Goal: Task Accomplishment & Management: Manage account settings

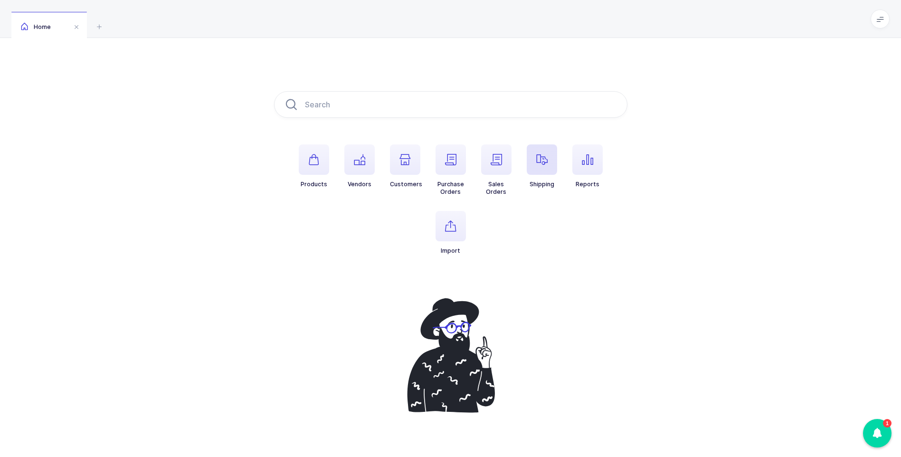
click at [545, 167] on span "button" at bounding box center [542, 159] width 30 height 30
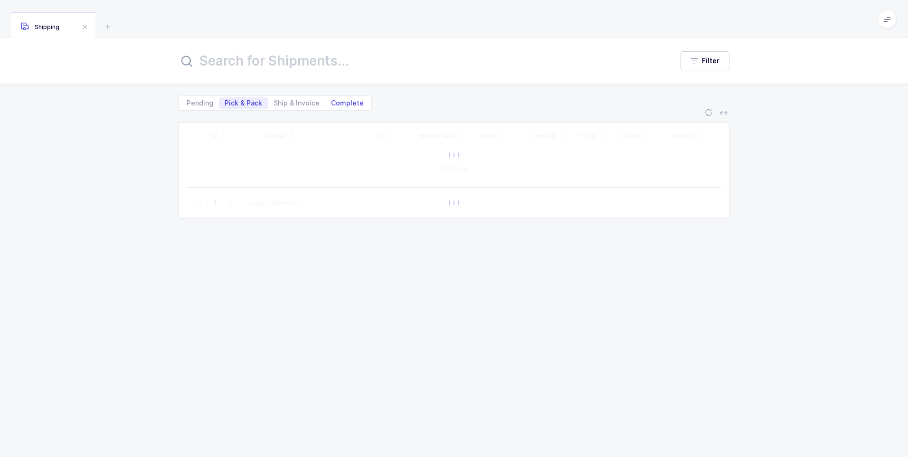
click at [350, 103] on span "Complete" at bounding box center [347, 103] width 33 height 7
click at [331, 103] on input "Complete" at bounding box center [328, 100] width 6 height 6
radio input "true"
radio input "false"
click at [325, 64] on input "text" at bounding box center [420, 60] width 483 height 23
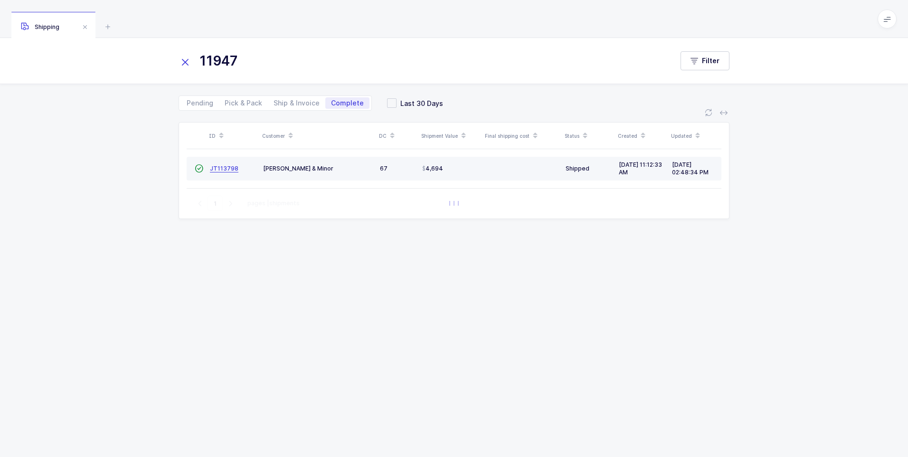
type input "11947"
click at [218, 166] on span "JT113798" at bounding box center [224, 168] width 28 height 7
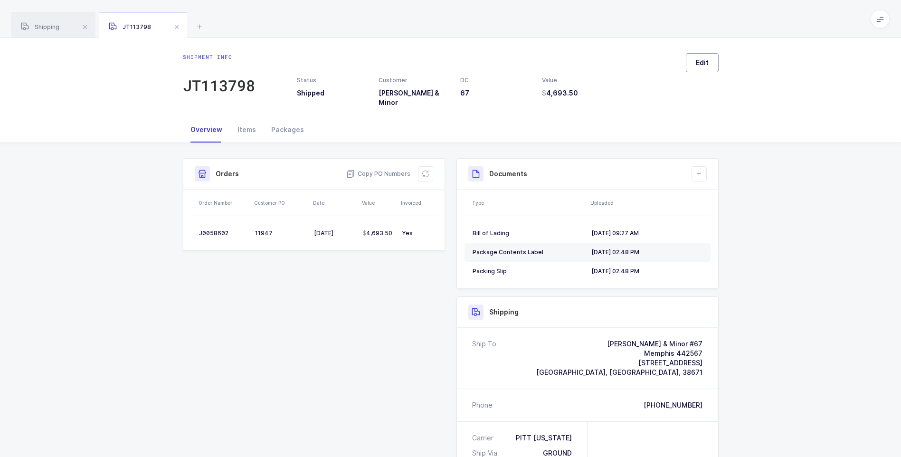
click at [702, 61] on span "Edit" at bounding box center [702, 62] width 13 height 9
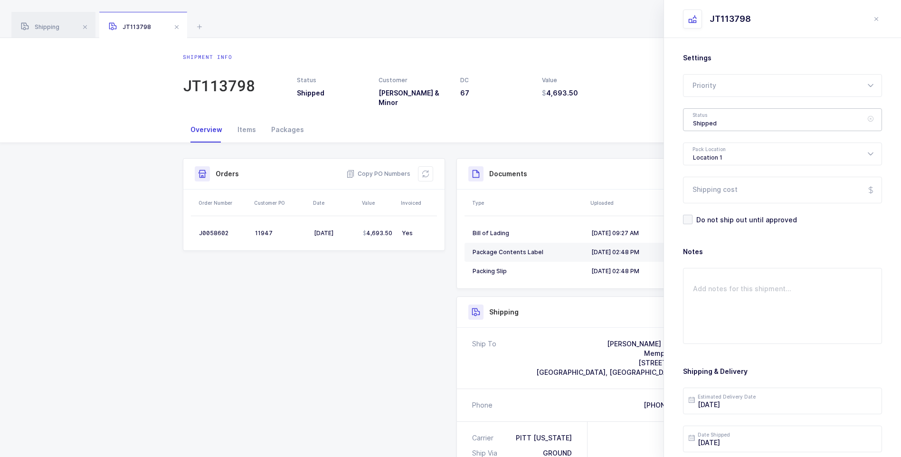
click at [714, 123] on div "Shipped" at bounding box center [782, 119] width 199 height 23
click at [706, 210] on span "Delivered" at bounding box center [709, 207] width 32 height 8
type input "Delivered"
click at [719, 187] on input "Shipping cost" at bounding box center [782, 190] width 199 height 27
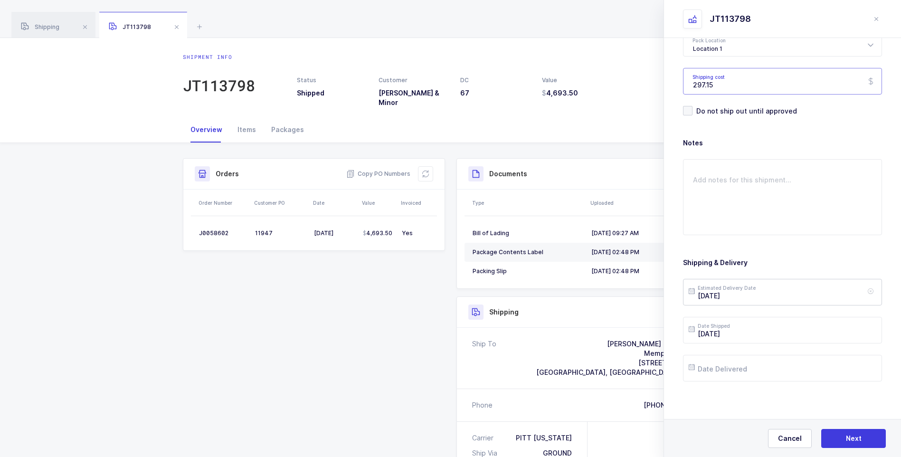
scroll to position [109, 0]
type input "297.15"
click at [735, 368] on input "text" at bounding box center [782, 367] width 199 height 27
click at [762, 278] on span "17" at bounding box center [759, 277] width 11 height 11
type input "[DATE]"
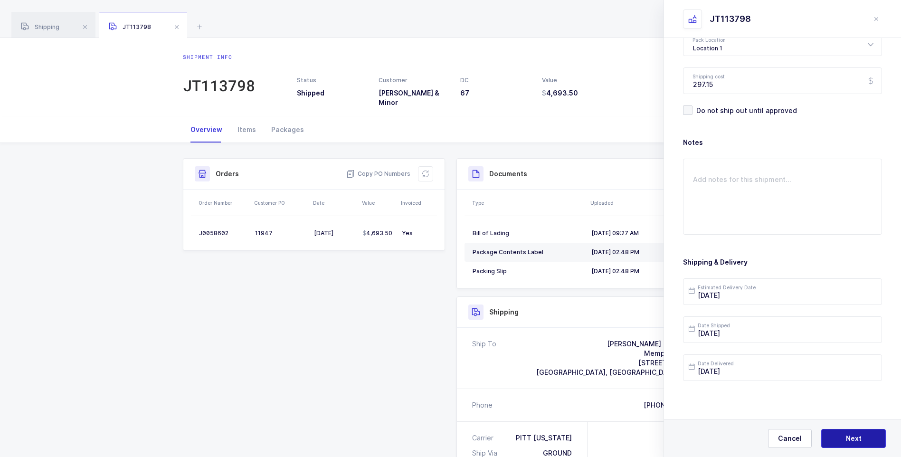
click at [857, 439] on span "Next" at bounding box center [854, 438] width 16 height 9
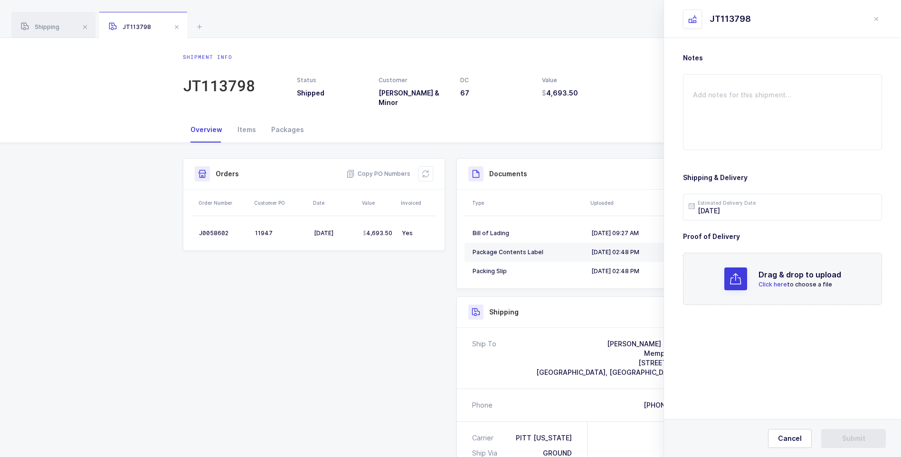
scroll to position [0, 0]
click at [781, 284] on span "Click here" at bounding box center [772, 284] width 28 height 7
click at [850, 436] on span "Submit" at bounding box center [853, 438] width 23 height 9
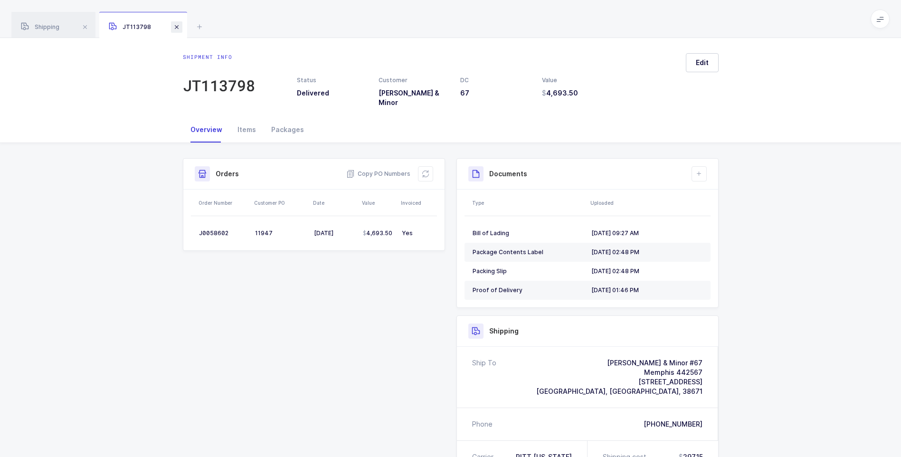
click at [175, 30] on span at bounding box center [176, 26] width 11 height 11
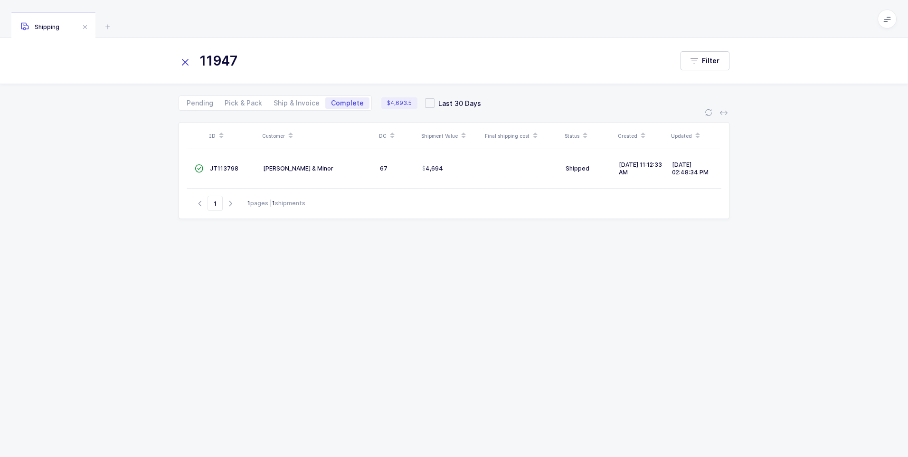
drag, startPoint x: 183, startPoint y: 65, endPoint x: 206, endPoint y: 57, distance: 24.2
click at [184, 65] on icon at bounding box center [185, 62] width 13 height 13
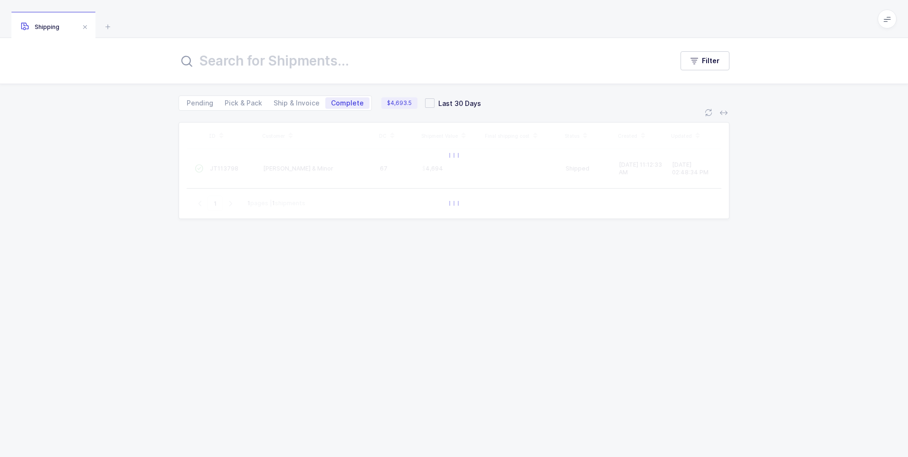
click at [219, 55] on input "text" at bounding box center [420, 60] width 483 height 23
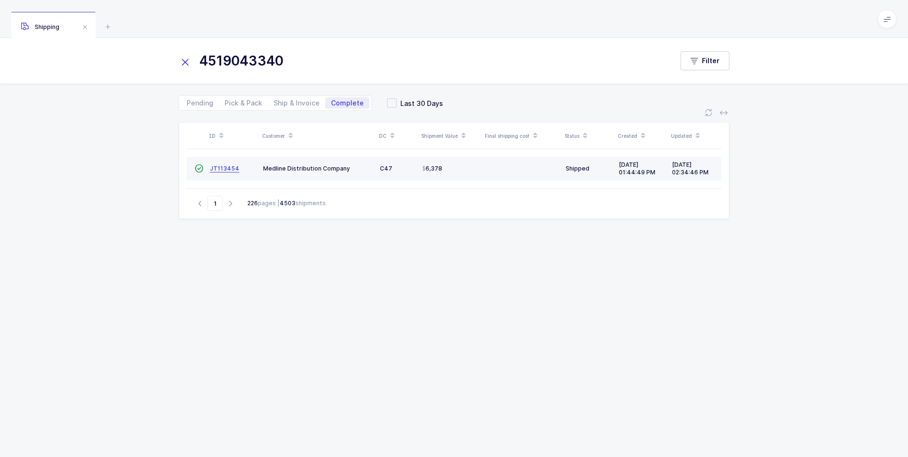
type input "4519043340"
click at [227, 166] on span "JT113454" at bounding box center [224, 168] width 29 height 7
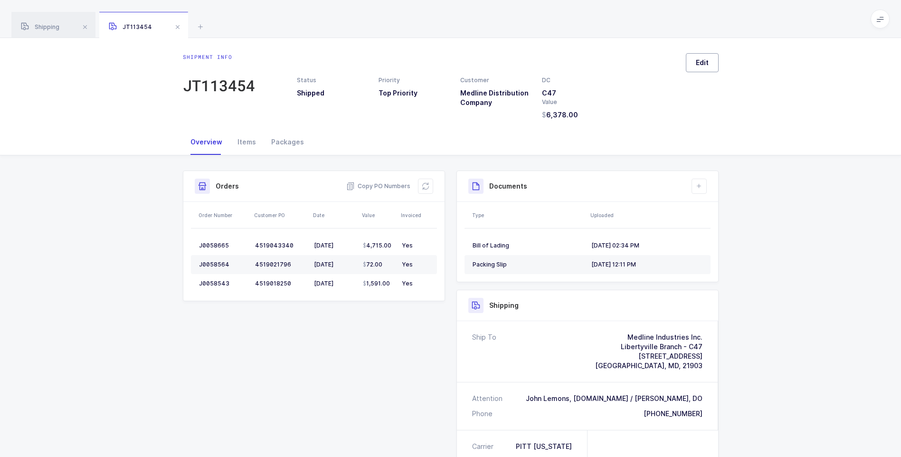
click at [715, 62] on button "Edit" at bounding box center [702, 62] width 33 height 19
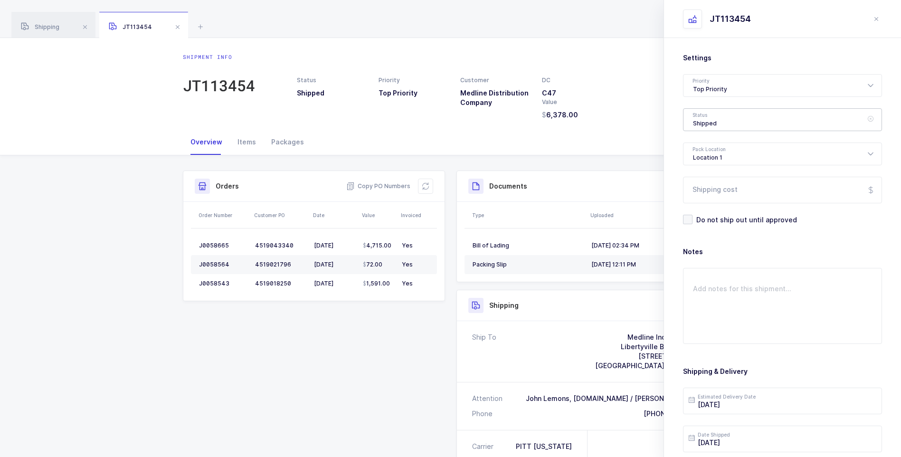
click at [732, 117] on div "Shipped" at bounding box center [782, 119] width 199 height 23
click at [708, 206] on span "Delivered" at bounding box center [709, 207] width 32 height 8
type input "Delivered"
click at [714, 196] on input "Shipping cost" at bounding box center [782, 190] width 199 height 27
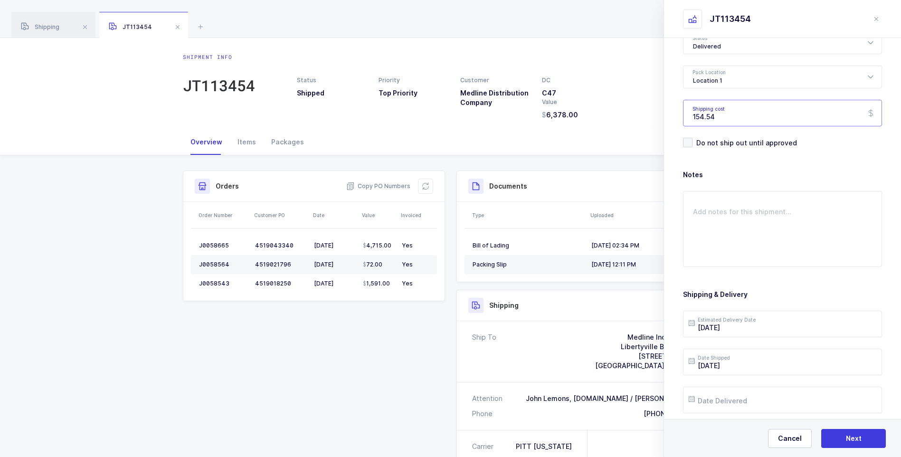
scroll to position [109, 0]
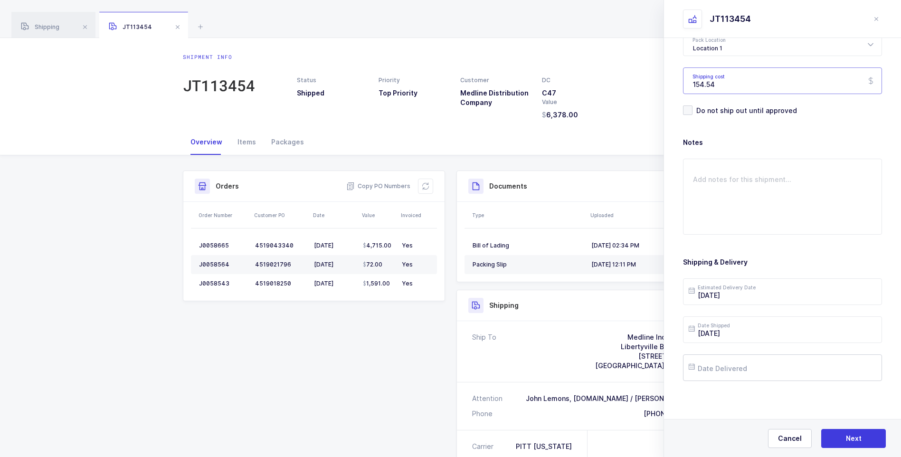
type input "154.54"
click at [736, 365] on input "text" at bounding box center [782, 367] width 199 height 27
click at [798, 281] on span "19" at bounding box center [798, 277] width 11 height 11
type input "[DATE]"
click at [772, 301] on input "[DATE]" at bounding box center [782, 291] width 199 height 27
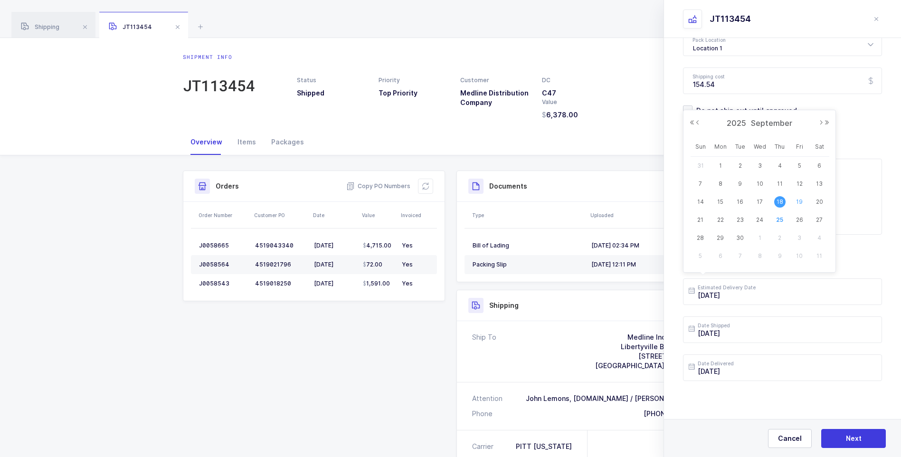
click at [799, 198] on span "19" at bounding box center [798, 201] width 11 height 11
type input "[DATE]"
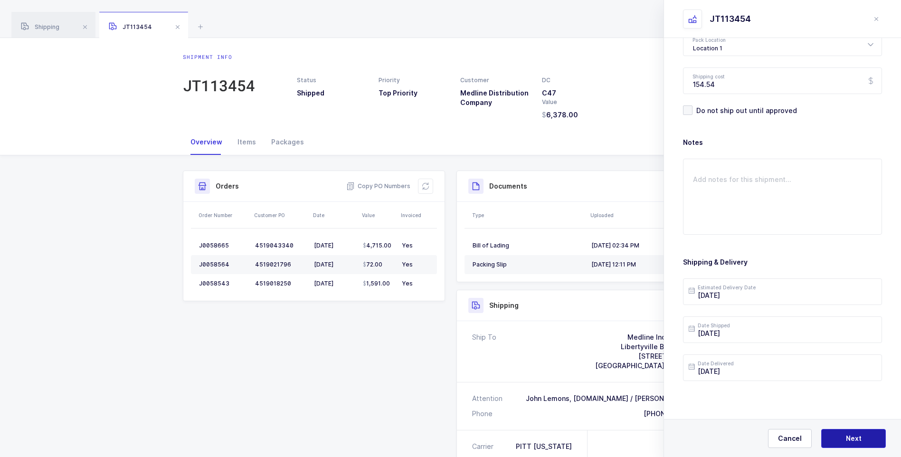
drag, startPoint x: 842, startPoint y: 436, endPoint x: 841, endPoint y: 431, distance: 4.8
click at [841, 433] on button "Next" at bounding box center [853, 438] width 65 height 19
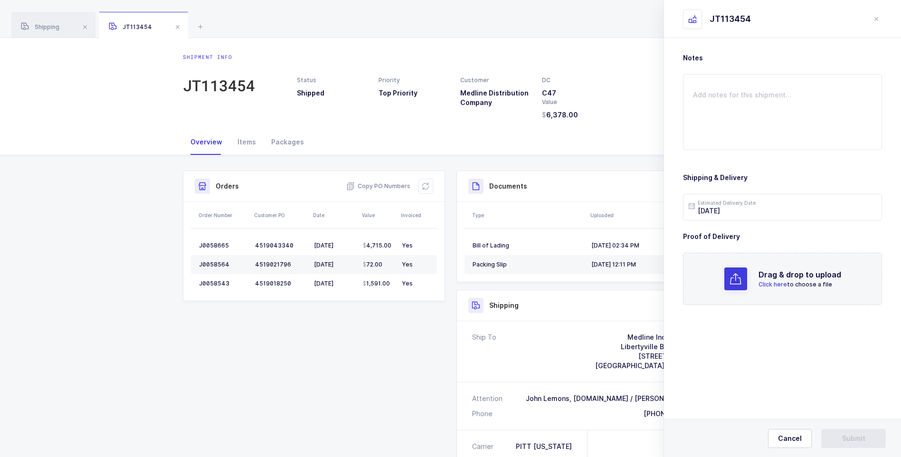
scroll to position [0, 0]
click at [767, 289] on p "Click here to choose a file" at bounding box center [799, 284] width 83 height 9
click at [835, 436] on button "Submit" at bounding box center [853, 438] width 65 height 19
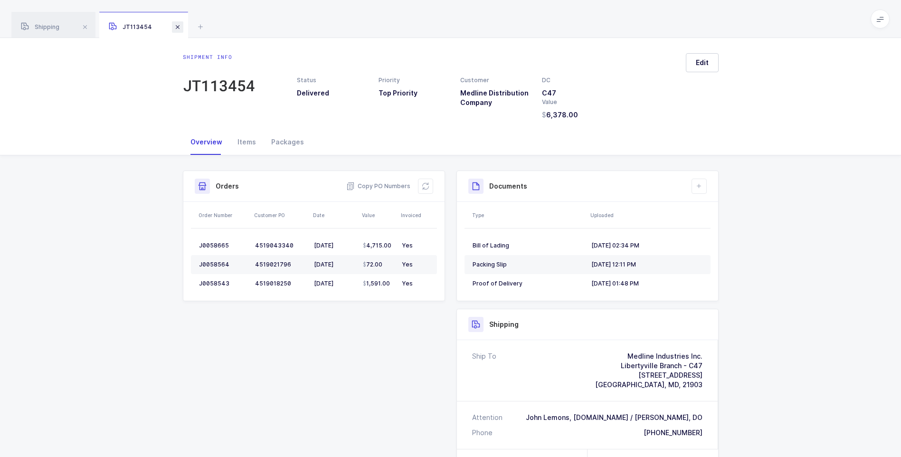
click at [173, 25] on span at bounding box center [177, 26] width 11 height 11
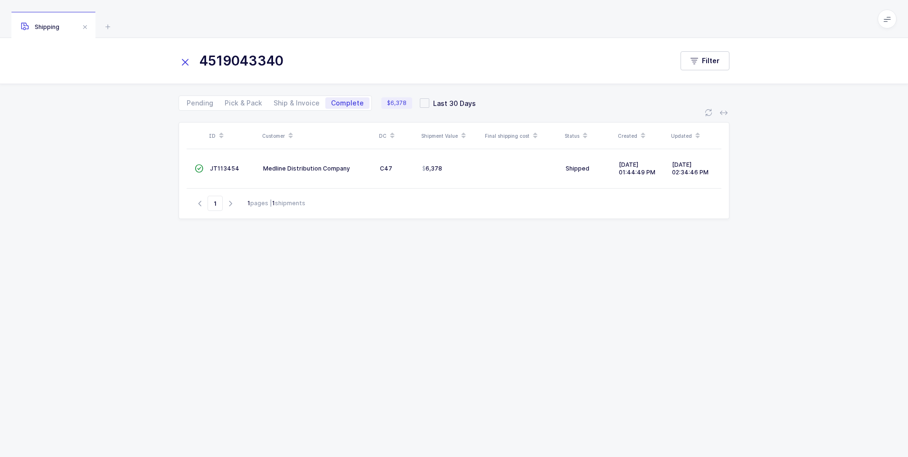
click at [187, 63] on icon at bounding box center [185, 62] width 13 height 13
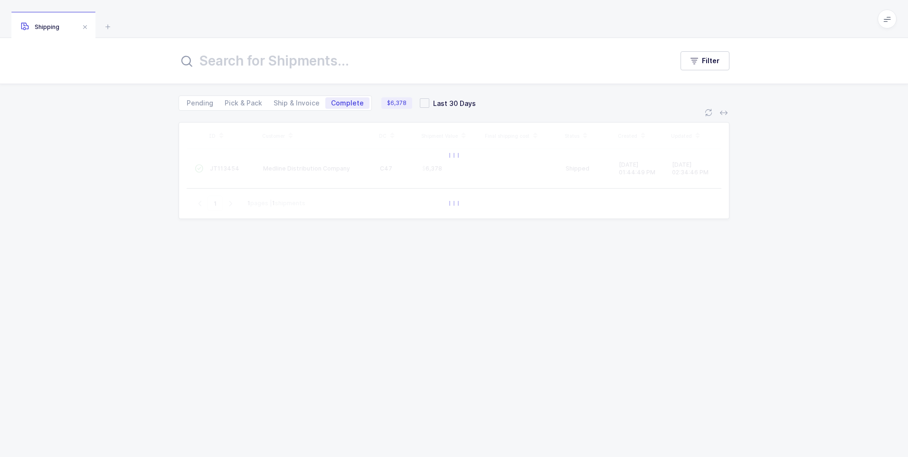
click at [199, 66] on input "text" at bounding box center [420, 60] width 483 height 23
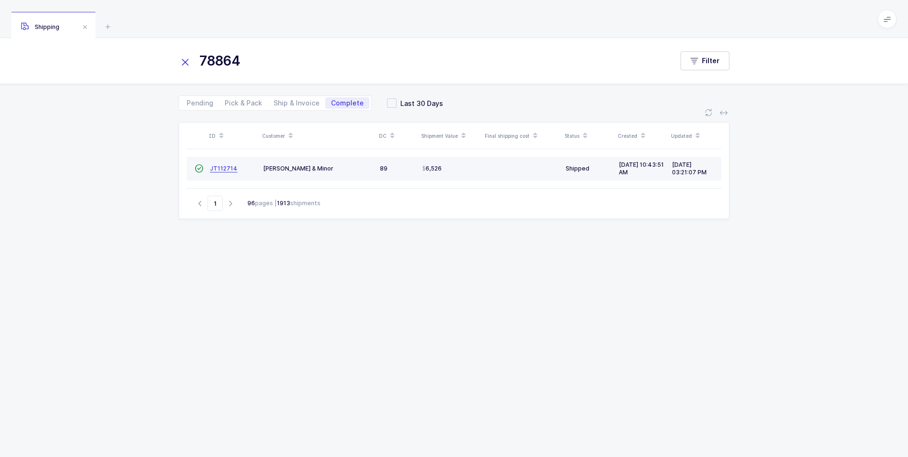
type input "78864"
click at [222, 166] on span "JT112714" at bounding box center [224, 168] width 28 height 7
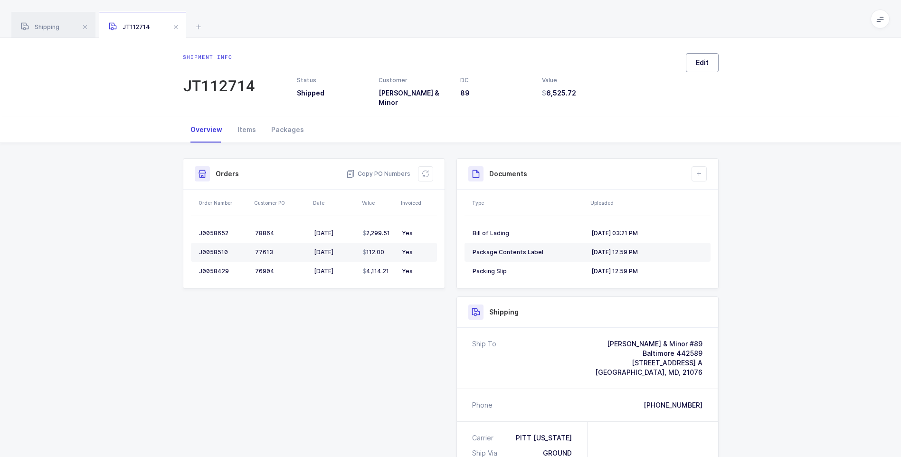
click at [700, 63] on span "Edit" at bounding box center [702, 62] width 13 height 9
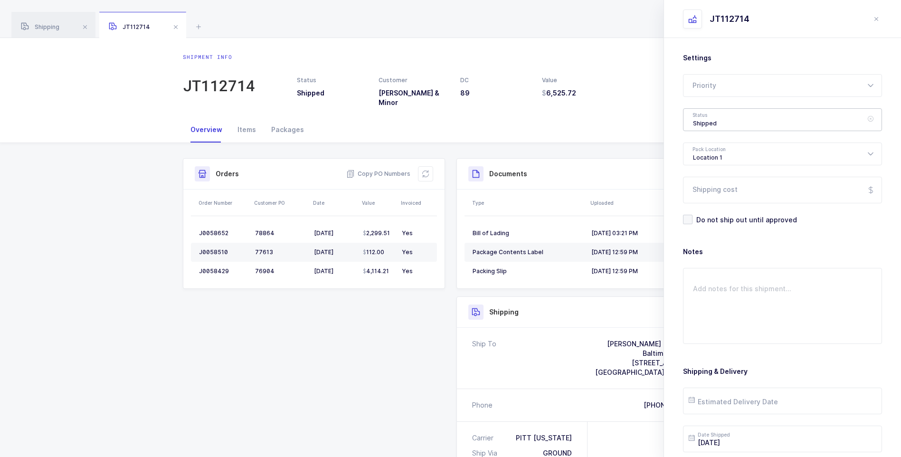
click at [715, 123] on div "Shipped" at bounding box center [782, 119] width 199 height 23
click at [719, 206] on span "Delivered" at bounding box center [709, 207] width 32 height 8
type input "Delivered"
click at [717, 191] on input "Shipping cost" at bounding box center [782, 190] width 199 height 27
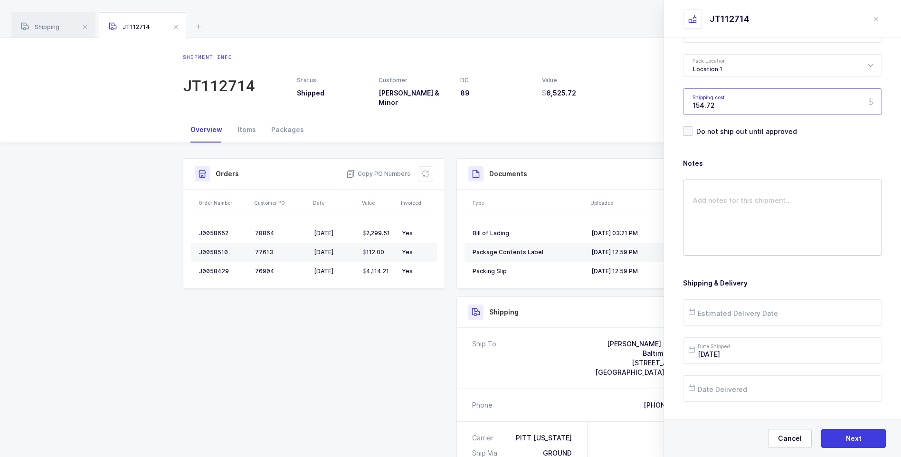
scroll to position [109, 0]
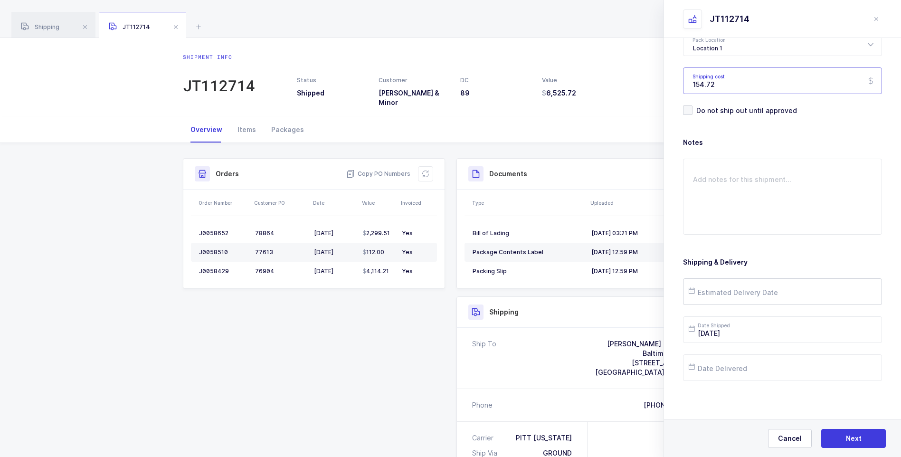
type input "154.72"
click at [743, 287] on input "text" at bounding box center [782, 291] width 199 height 27
click at [798, 197] on span "19" at bounding box center [798, 201] width 11 height 11
type input "[DATE]"
click at [743, 368] on input "text" at bounding box center [782, 367] width 199 height 27
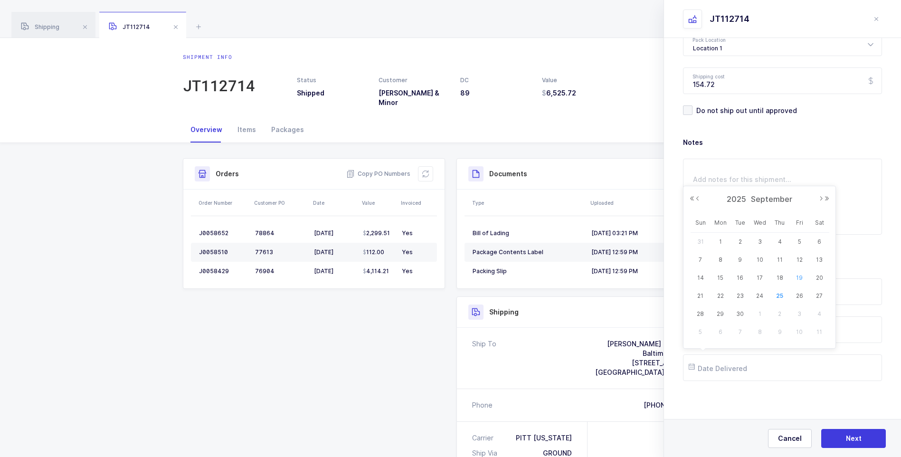
click at [797, 277] on span "19" at bounding box center [798, 277] width 11 height 11
type input "[DATE]"
click at [845, 436] on button "Next" at bounding box center [853, 438] width 65 height 19
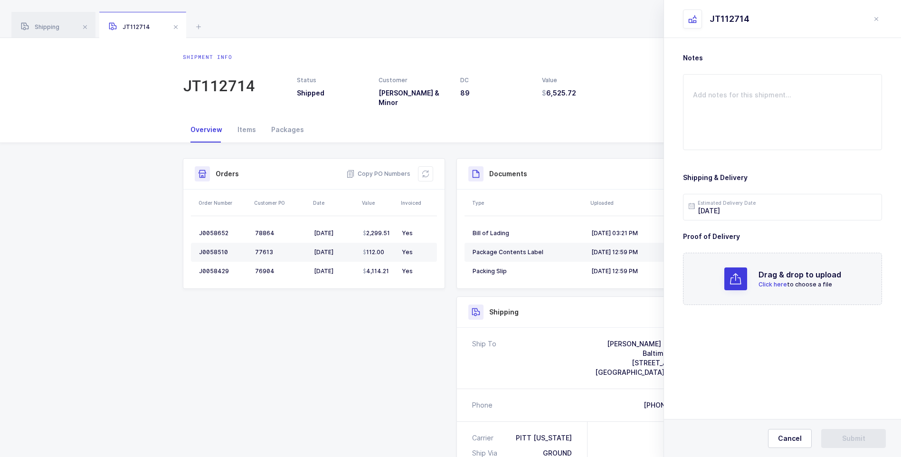
scroll to position [0, 0]
click at [779, 284] on span "Click here" at bounding box center [772, 284] width 28 height 7
click at [840, 436] on button "Submit" at bounding box center [853, 438] width 65 height 19
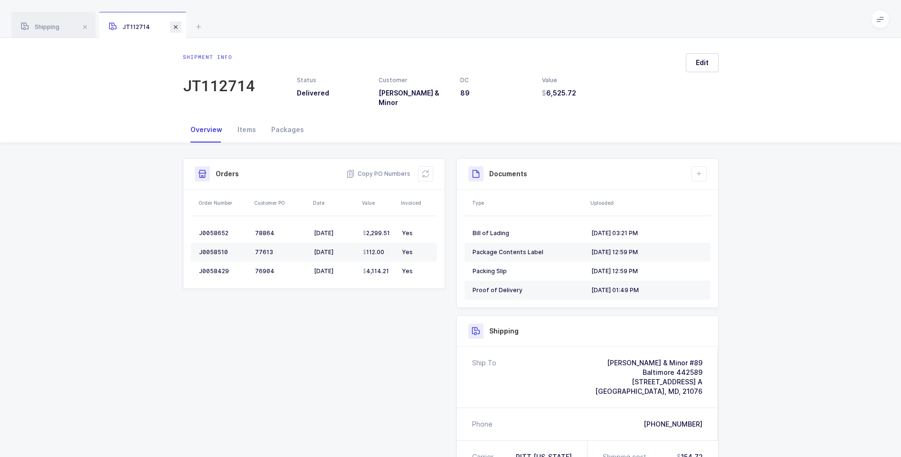
click at [180, 28] on span at bounding box center [175, 26] width 11 height 11
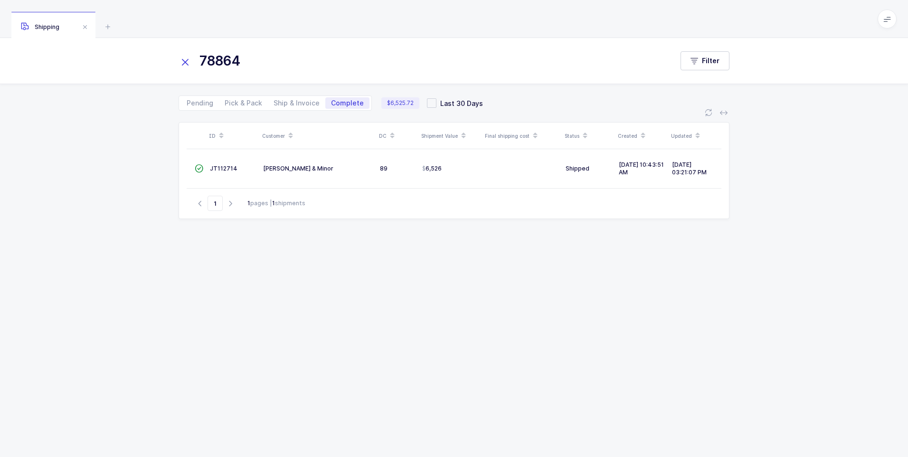
click at [190, 63] on icon at bounding box center [185, 62] width 13 height 13
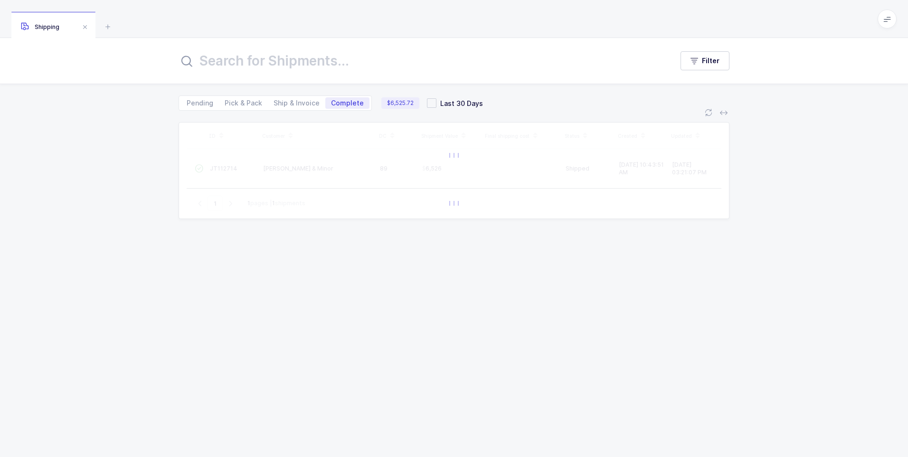
click at [208, 63] on input "text" at bounding box center [420, 60] width 483 height 23
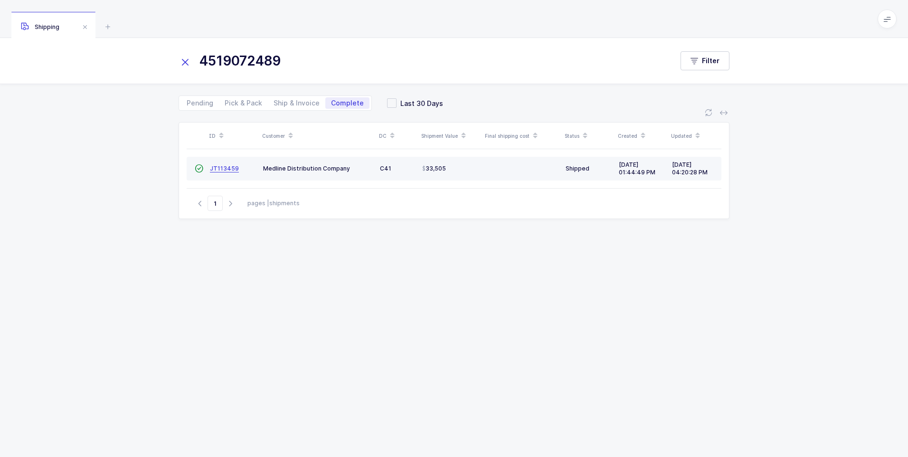
type input "4519072489"
click at [216, 165] on span "JT113459" at bounding box center [224, 168] width 29 height 7
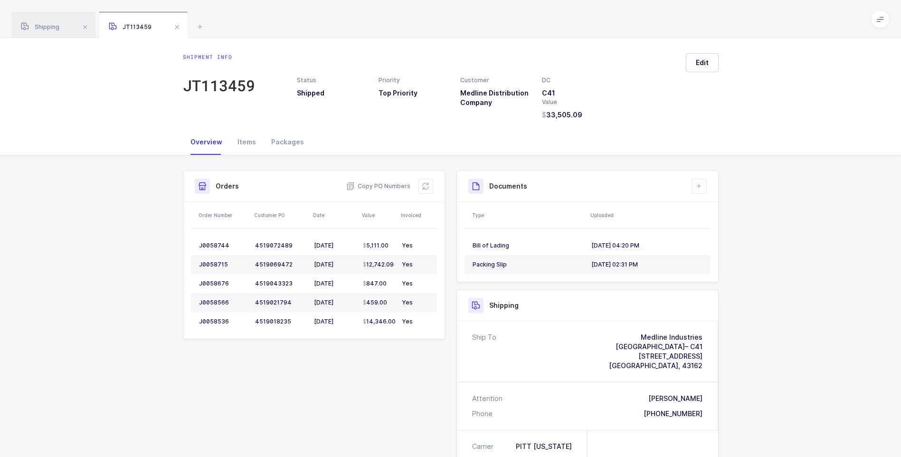
click at [721, 60] on div "Shipment info JT113459 Status Shipped Priority Top Priority Customer Medline Di…" at bounding box center [450, 86] width 551 height 66
click at [715, 61] on button "Edit" at bounding box center [702, 62] width 33 height 19
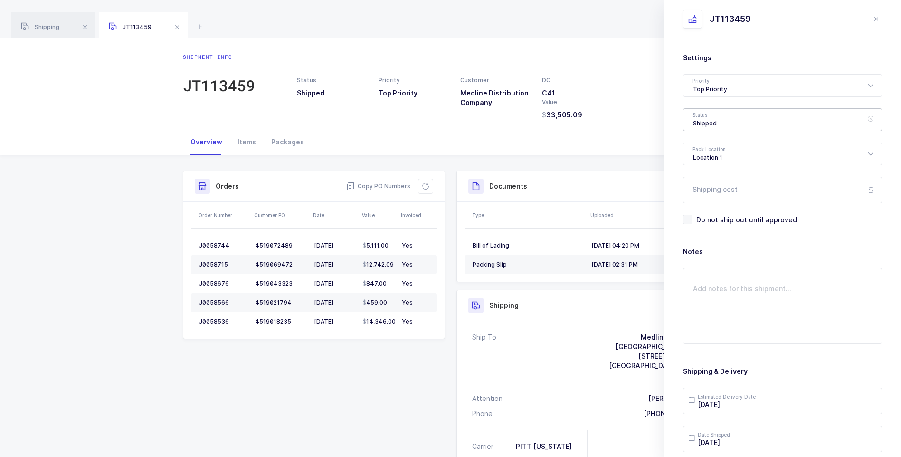
click at [717, 120] on div "Shipped" at bounding box center [782, 119] width 199 height 23
click at [713, 203] on li "Delivered" at bounding box center [786, 207] width 198 height 15
type input "Delivered"
click at [708, 187] on input "Shipping cost" at bounding box center [782, 190] width 199 height 27
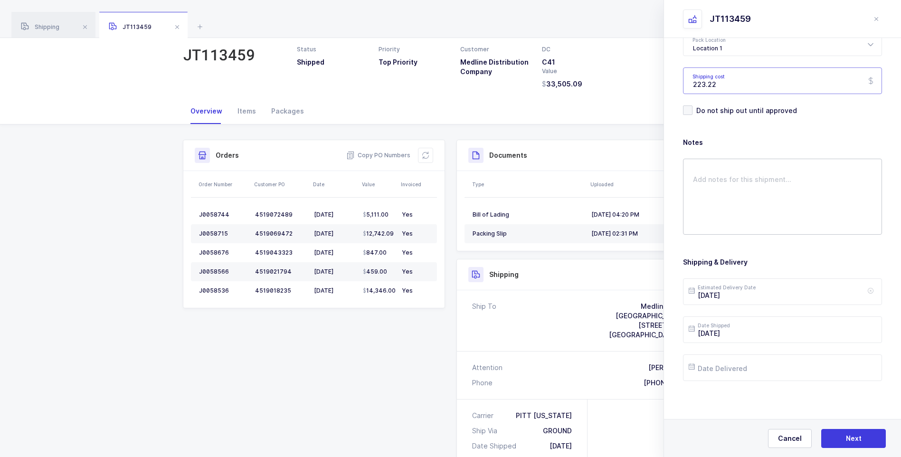
scroll to position [47, 0]
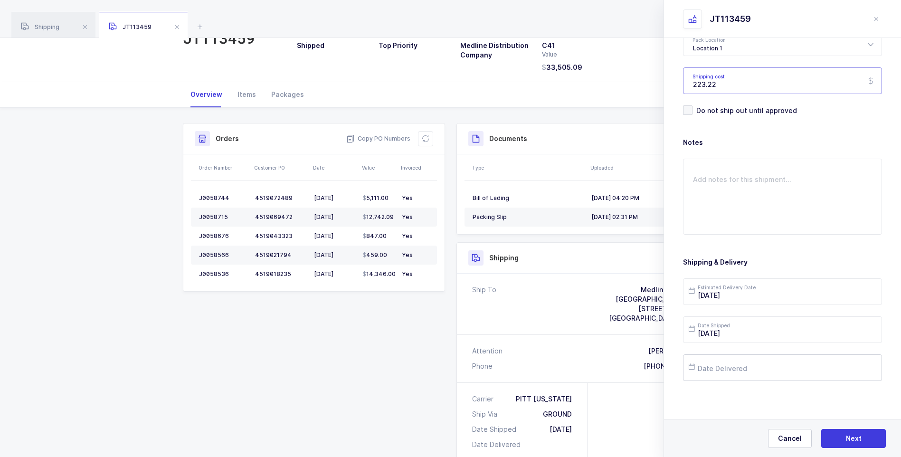
type input "223.22"
click at [733, 366] on input "text" at bounding box center [782, 367] width 199 height 27
click at [754, 294] on div "24" at bounding box center [760, 296] width 20 height 14
type input "[DATE]"
click at [844, 444] on button "Next" at bounding box center [853, 438] width 65 height 19
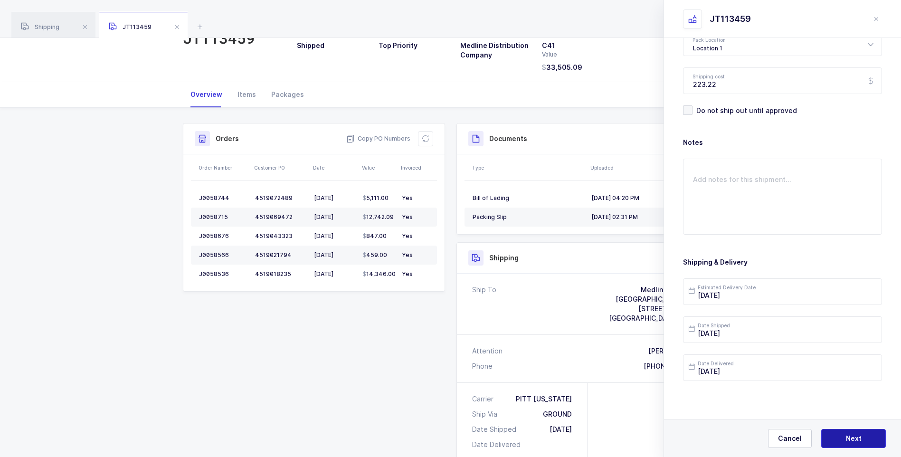
scroll to position [0, 0]
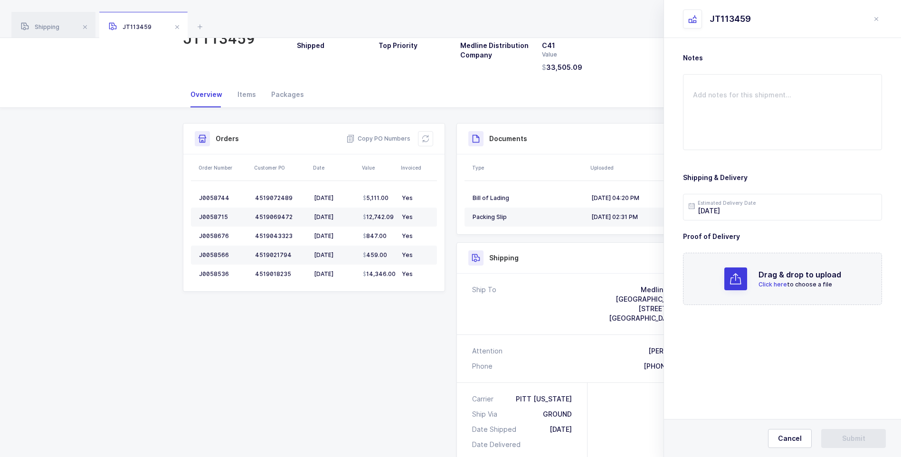
click at [771, 285] on span "Click here" at bounding box center [772, 284] width 28 height 7
click at [842, 439] on span "Submit" at bounding box center [853, 438] width 23 height 9
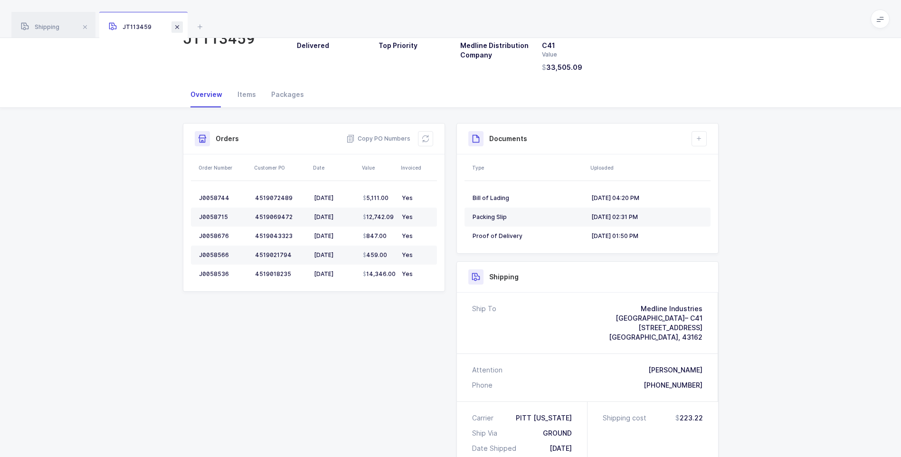
click at [178, 30] on span at bounding box center [176, 26] width 11 height 11
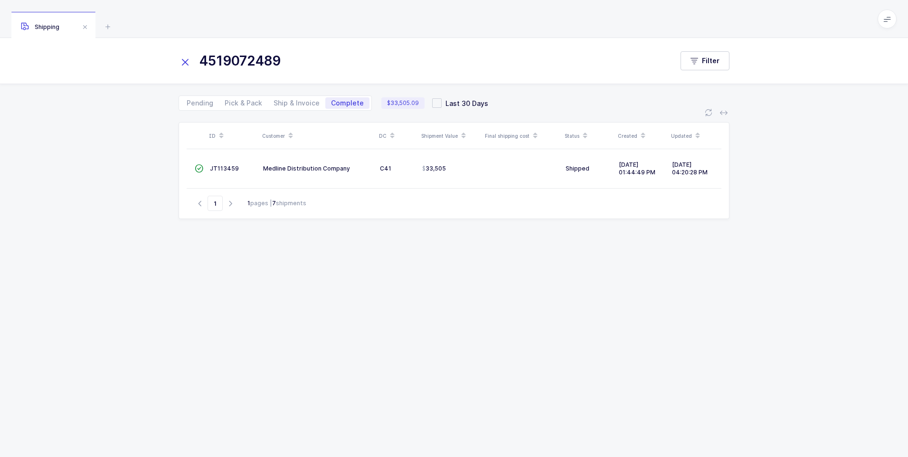
click at [188, 63] on icon at bounding box center [185, 62] width 13 height 13
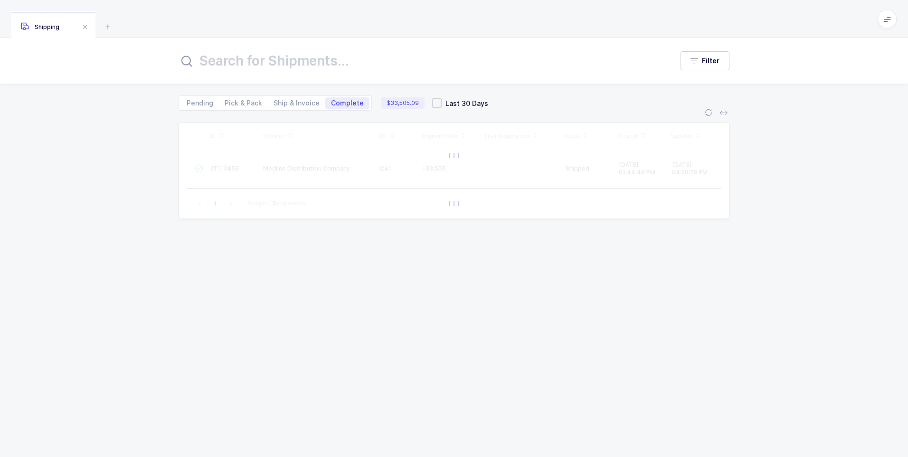
click at [191, 63] on icon at bounding box center [186, 61] width 11 height 11
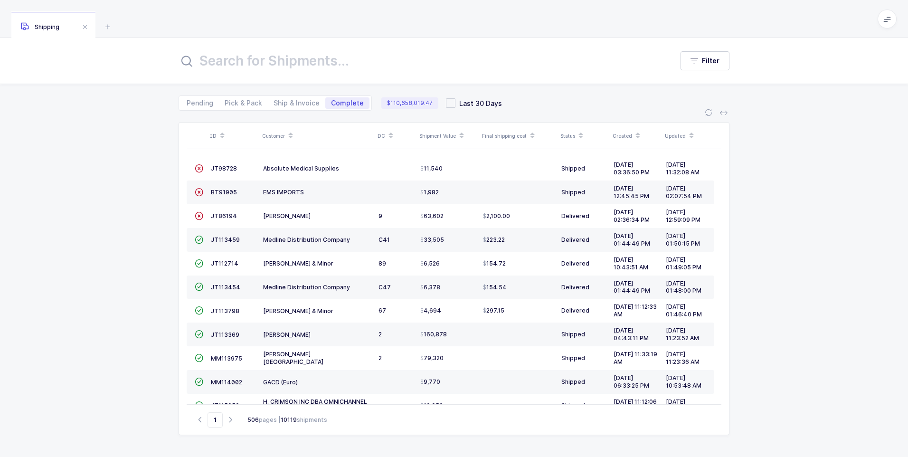
click at [214, 54] on input "text" at bounding box center [420, 60] width 483 height 23
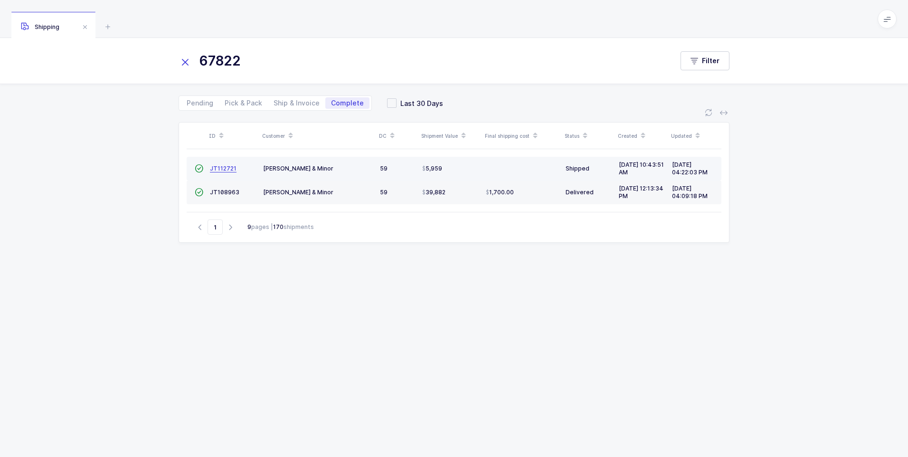
type input "67822"
click at [221, 171] on span "JT112721" at bounding box center [223, 168] width 27 height 7
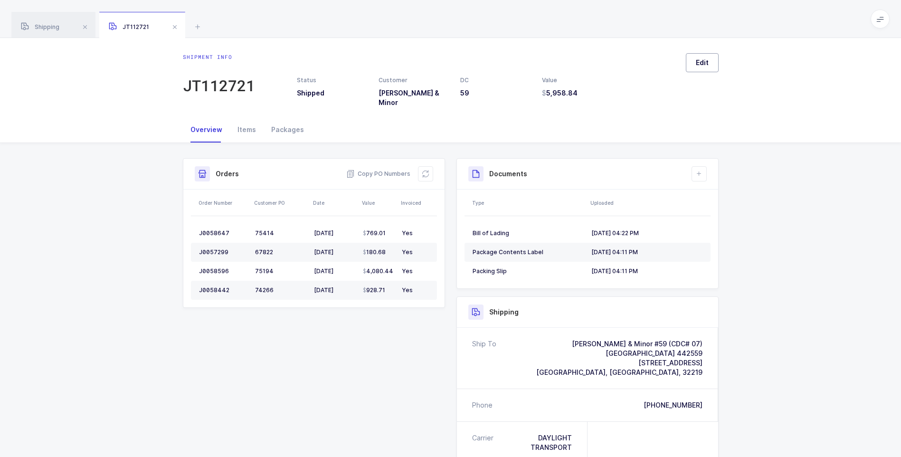
click at [701, 62] on span "Edit" at bounding box center [702, 62] width 13 height 9
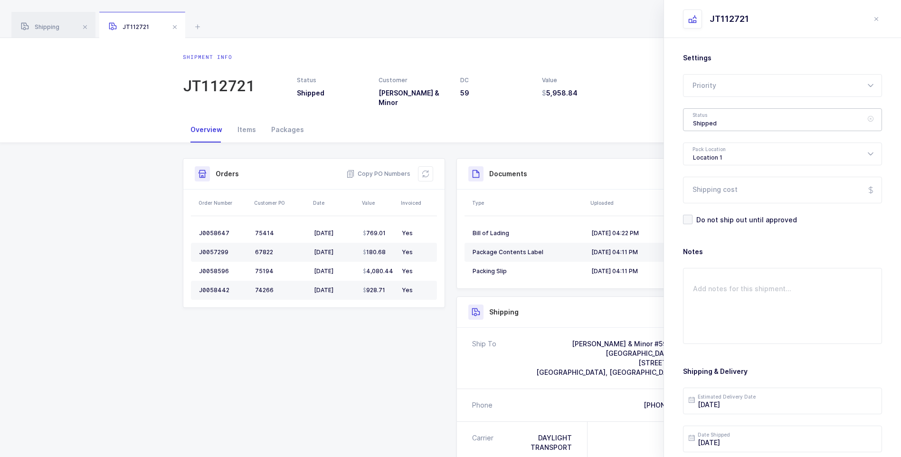
click at [697, 123] on div "Shipped" at bounding box center [782, 119] width 199 height 23
click at [697, 209] on span "Delivered" at bounding box center [709, 207] width 32 height 8
type input "Delivered"
click at [708, 188] on input "Shipping cost" at bounding box center [782, 190] width 199 height 27
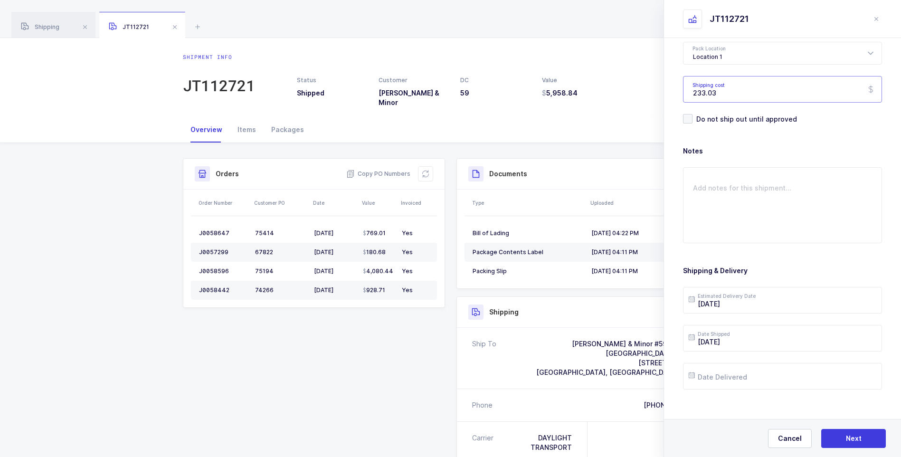
scroll to position [109, 0]
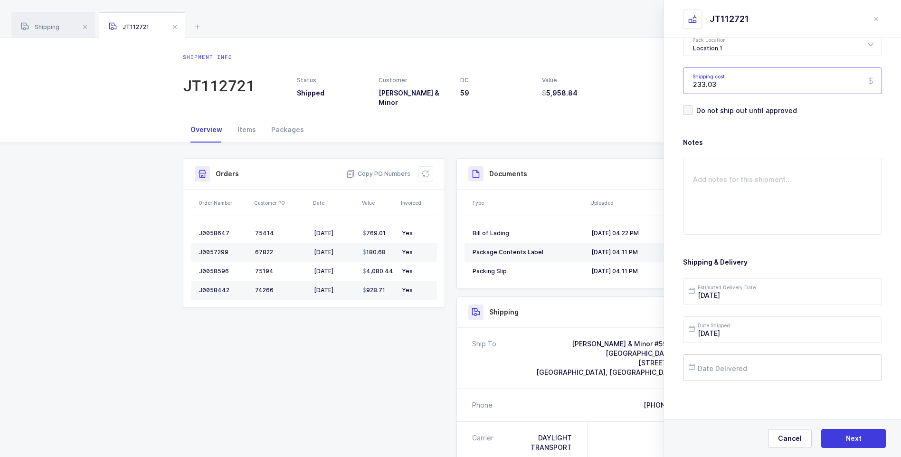
type input "233.03"
click at [707, 366] on input "text" at bounding box center [782, 367] width 199 height 27
click at [738, 296] on span "23" at bounding box center [739, 295] width 11 height 11
type input "[DATE]"
click at [855, 437] on span "Next" at bounding box center [854, 438] width 16 height 9
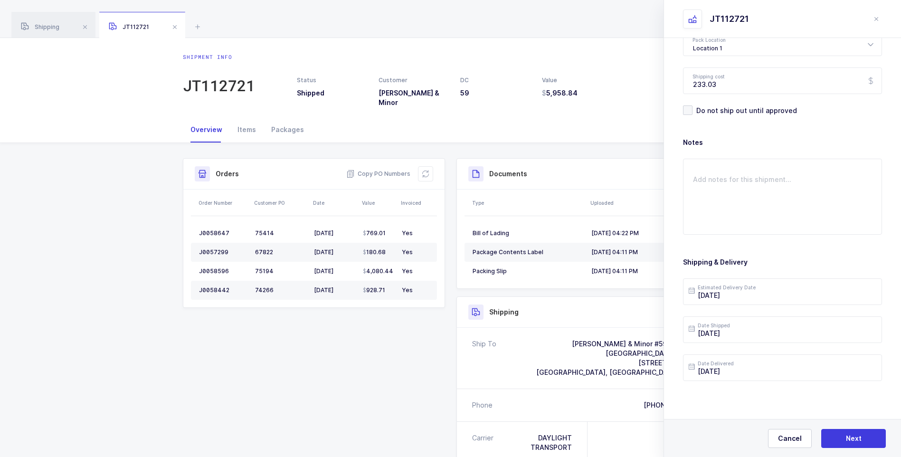
scroll to position [0, 0]
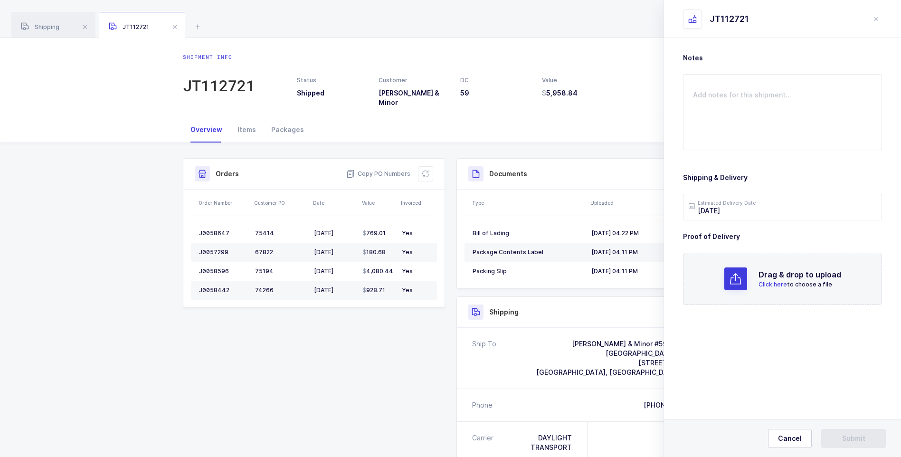
click at [780, 285] on span "Click here" at bounding box center [772, 284] width 28 height 7
click at [837, 434] on button "Submit" at bounding box center [853, 438] width 65 height 19
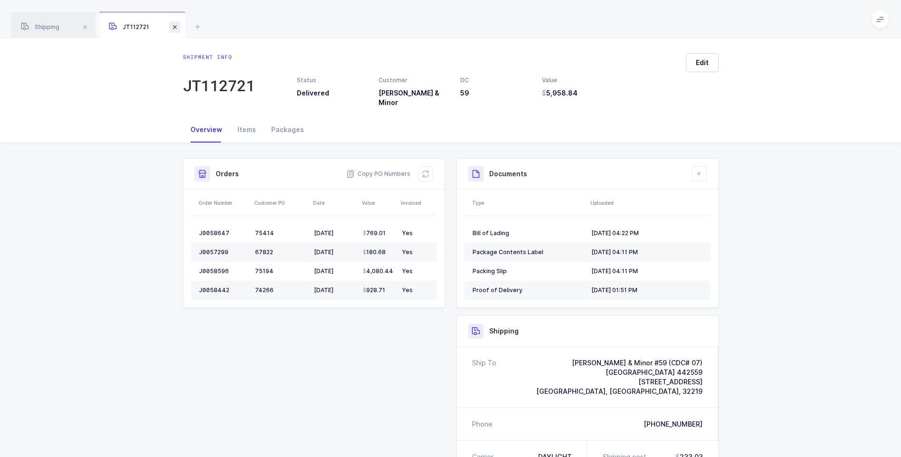
click at [178, 28] on span at bounding box center [174, 26] width 11 height 11
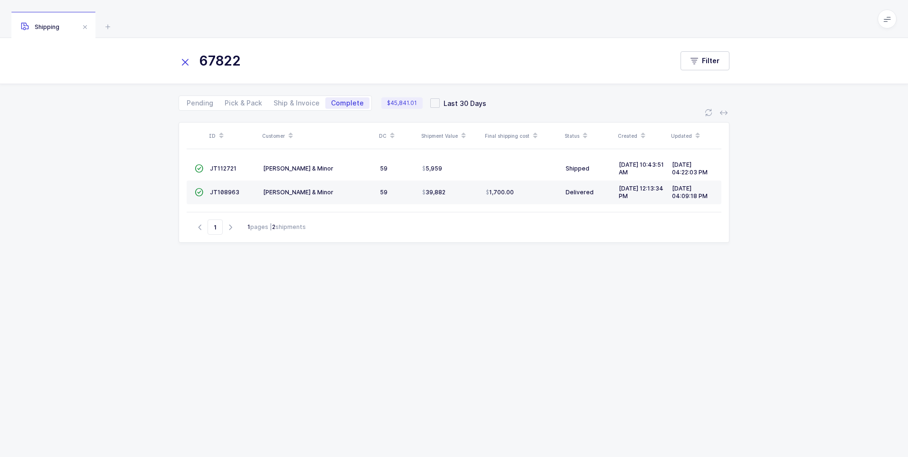
click at [189, 60] on icon at bounding box center [185, 62] width 13 height 13
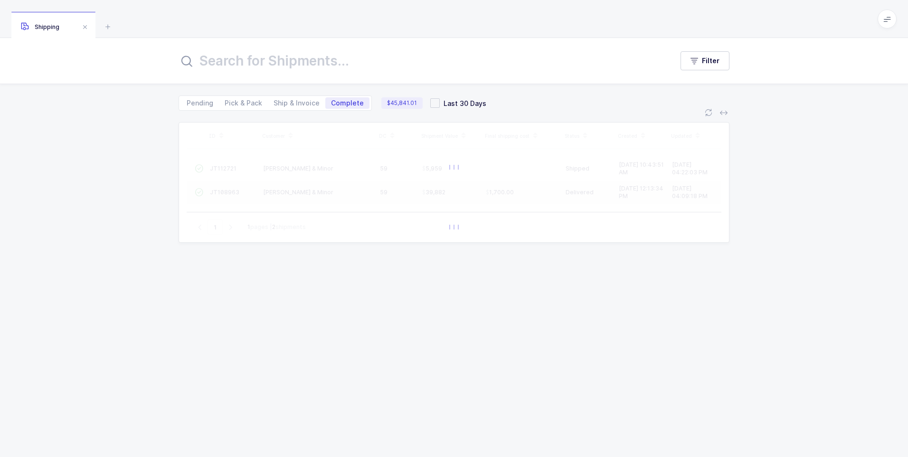
click at [194, 62] on input "text" at bounding box center [420, 60] width 483 height 23
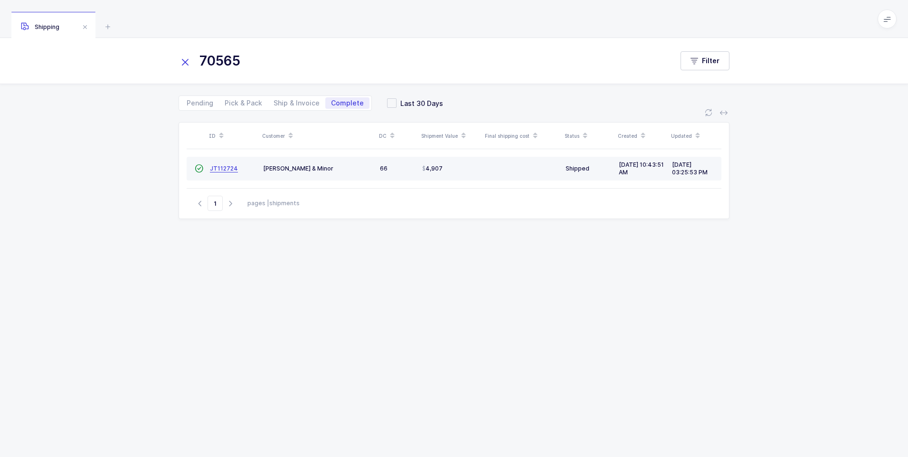
type input "70565"
click at [233, 172] on link "JT112724" at bounding box center [224, 169] width 28 height 8
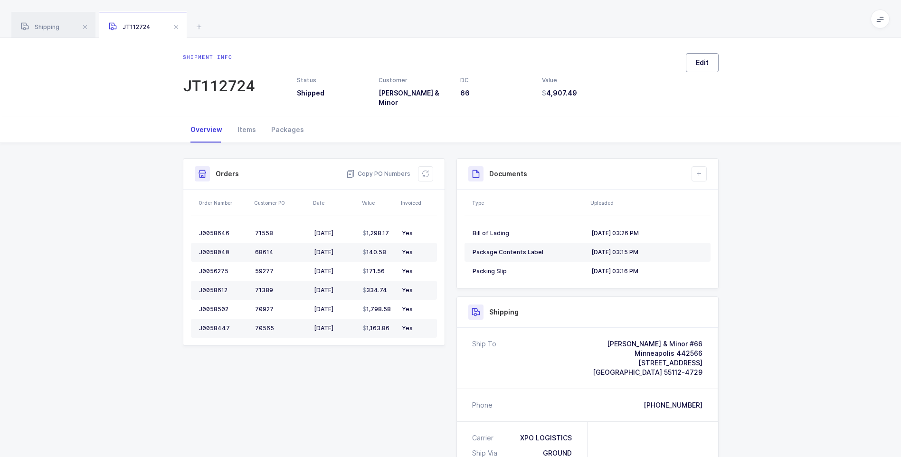
click at [709, 63] on button "Edit" at bounding box center [702, 62] width 33 height 19
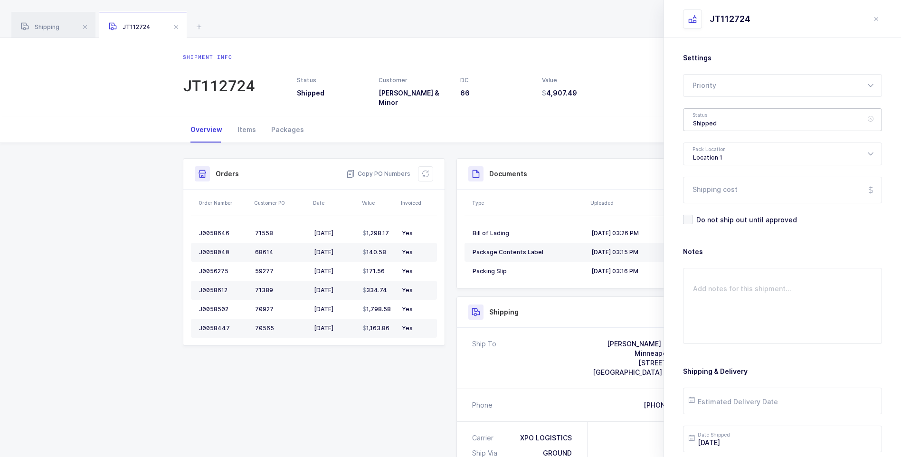
click at [708, 118] on div "Shipped" at bounding box center [782, 119] width 199 height 23
click at [716, 202] on li "Delivered" at bounding box center [786, 207] width 198 height 15
type input "Delivered"
click at [714, 186] on input "Shipping cost" at bounding box center [782, 190] width 199 height 27
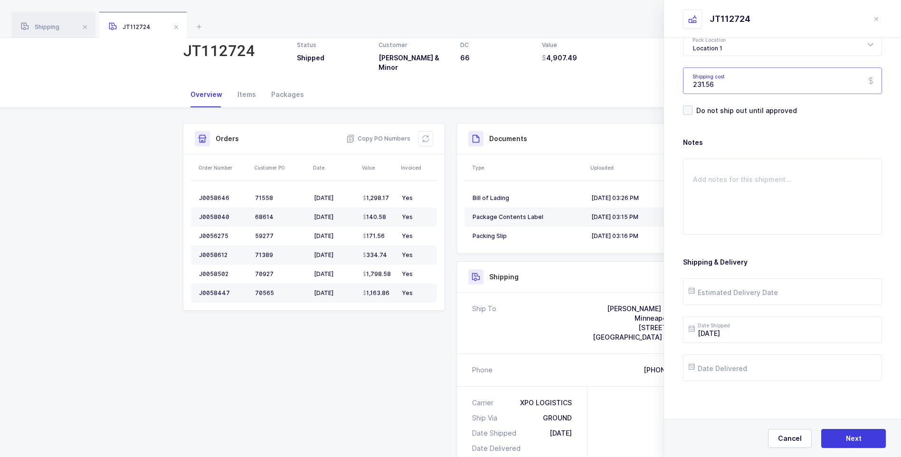
scroll to position [142, 0]
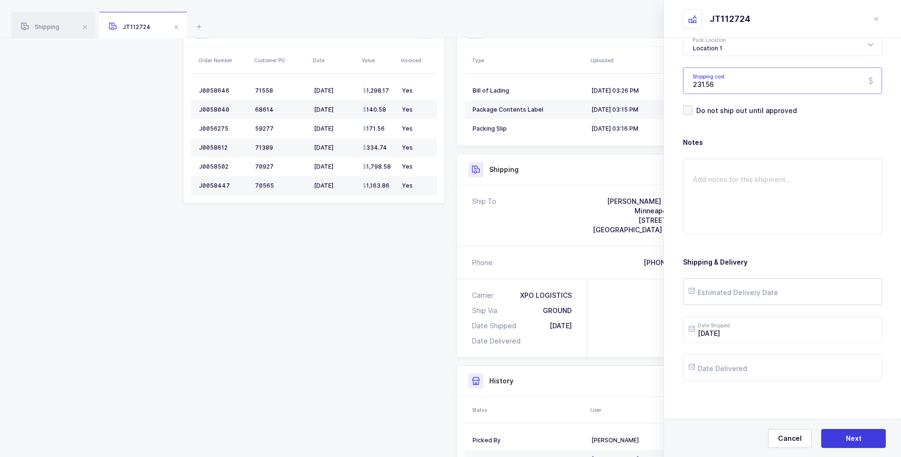
type input "231.56"
click at [724, 287] on input "text" at bounding box center [782, 291] width 199 height 27
click at [801, 201] on span "19" at bounding box center [798, 201] width 11 height 11
type input "[DATE]"
click at [732, 367] on input "text" at bounding box center [782, 367] width 199 height 27
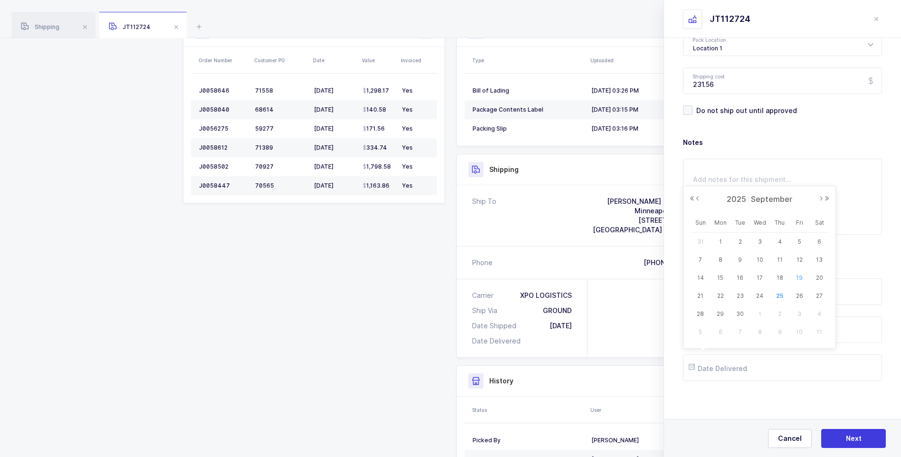
click at [798, 275] on span "19" at bounding box center [798, 277] width 11 height 11
type input "[DATE]"
click at [839, 438] on button "Next" at bounding box center [853, 438] width 65 height 19
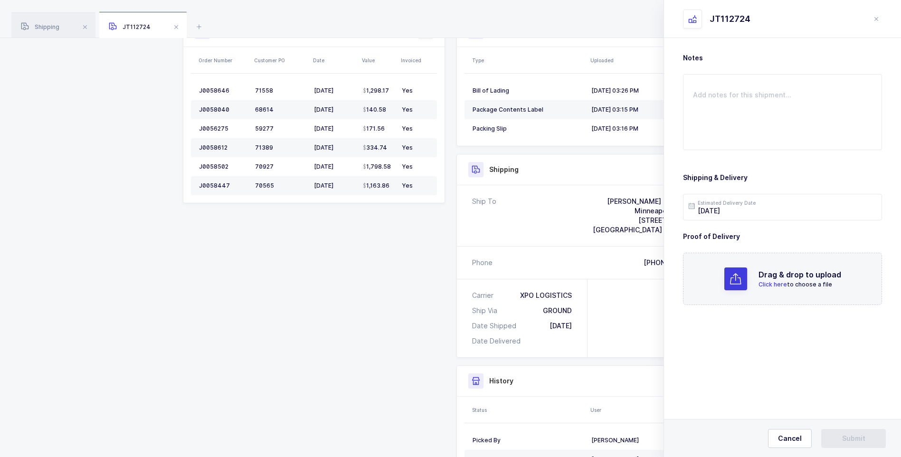
click at [765, 282] on span "Click here" at bounding box center [772, 284] width 28 height 7
click at [856, 439] on span "Submit" at bounding box center [853, 438] width 23 height 9
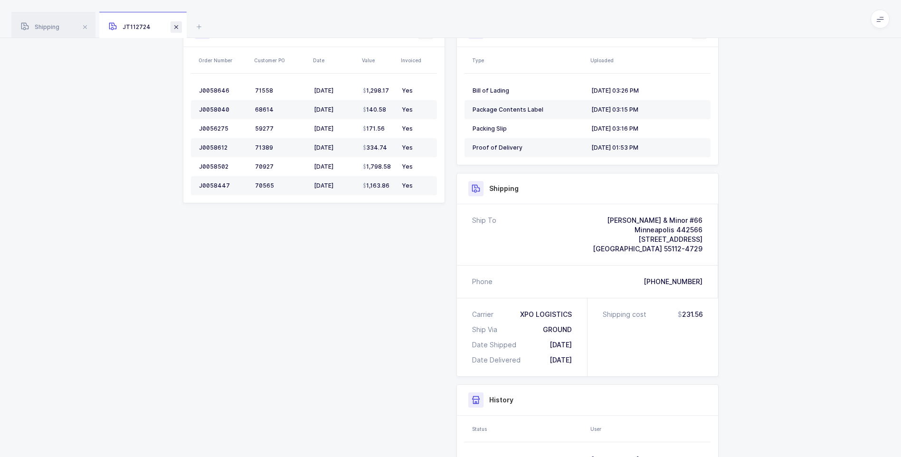
click at [173, 28] on span at bounding box center [175, 26] width 11 height 11
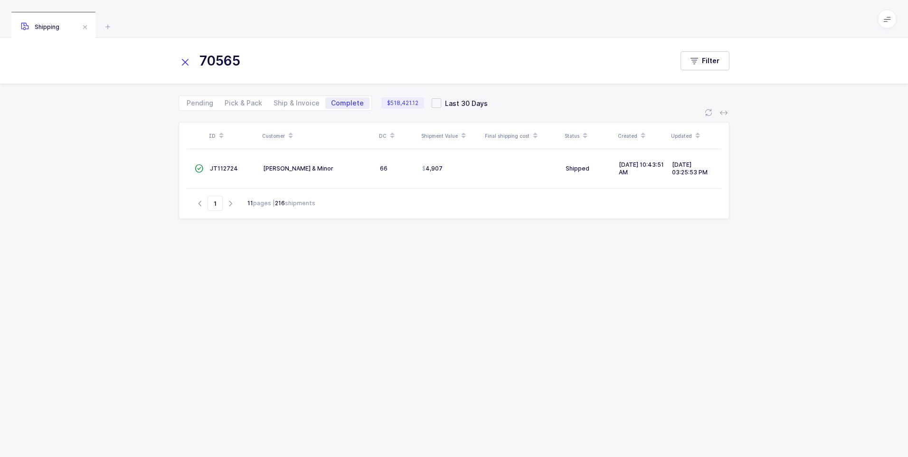
click at [186, 63] on icon at bounding box center [185, 62] width 13 height 13
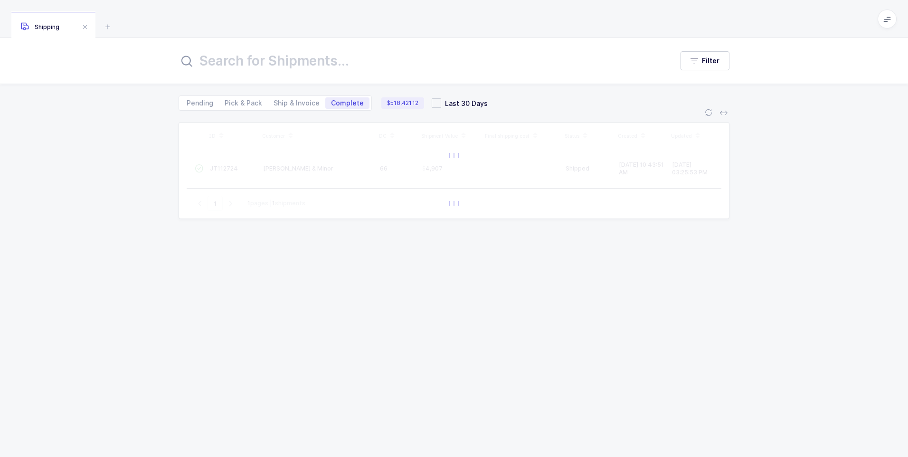
click at [189, 63] on icon at bounding box center [186, 61] width 11 height 11
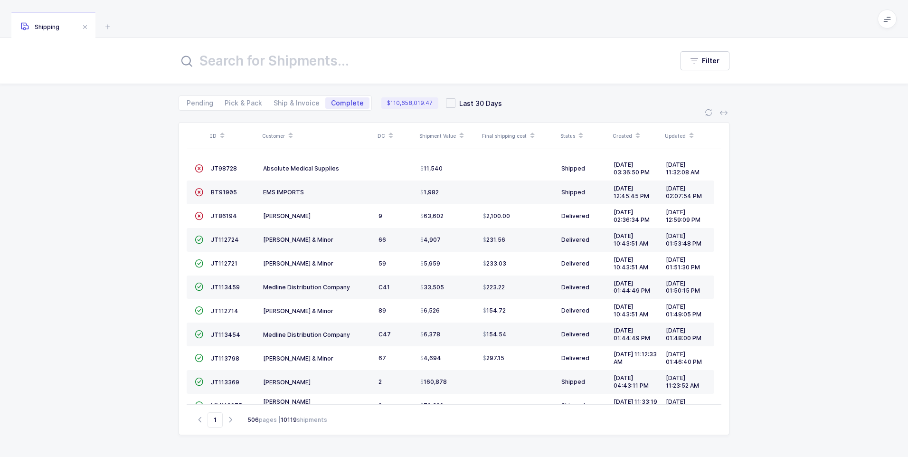
click at [260, 67] on input "text" at bounding box center [420, 60] width 483 height 23
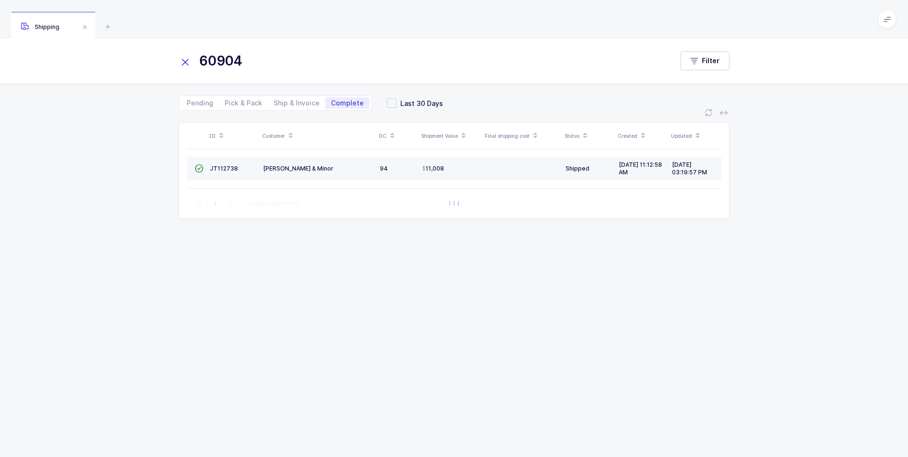
type input "60904"
click at [213, 172] on td "JT112738" at bounding box center [232, 169] width 53 height 24
drag, startPoint x: 213, startPoint y: 172, endPoint x: 221, endPoint y: 167, distance: 9.9
click at [221, 167] on span "JT112738" at bounding box center [224, 168] width 28 height 7
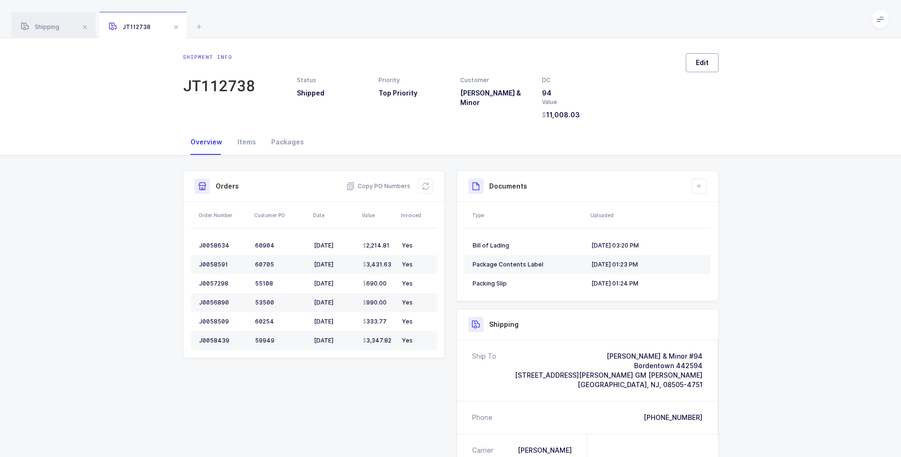
click at [696, 64] on span "Edit" at bounding box center [702, 62] width 13 height 9
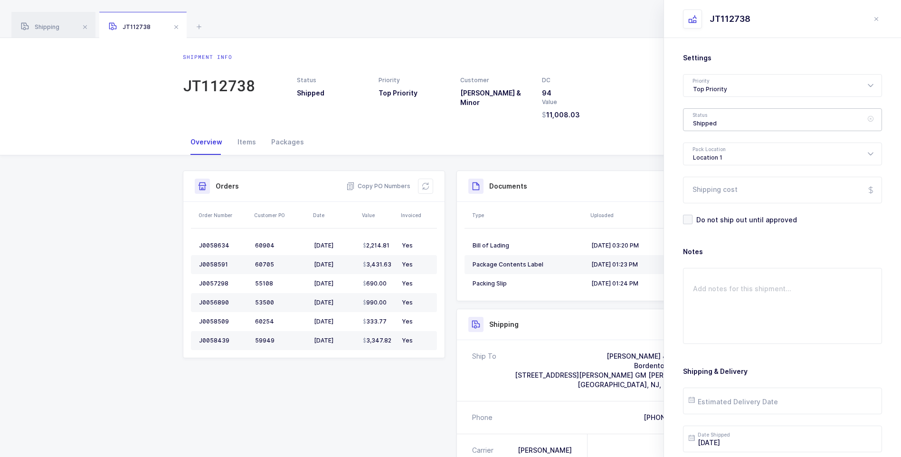
click at [708, 123] on div "Shipped" at bounding box center [782, 119] width 199 height 23
click at [714, 207] on span "Delivered" at bounding box center [709, 207] width 32 height 8
type input "Delivered"
click at [717, 190] on input "Shipping cost" at bounding box center [782, 190] width 199 height 27
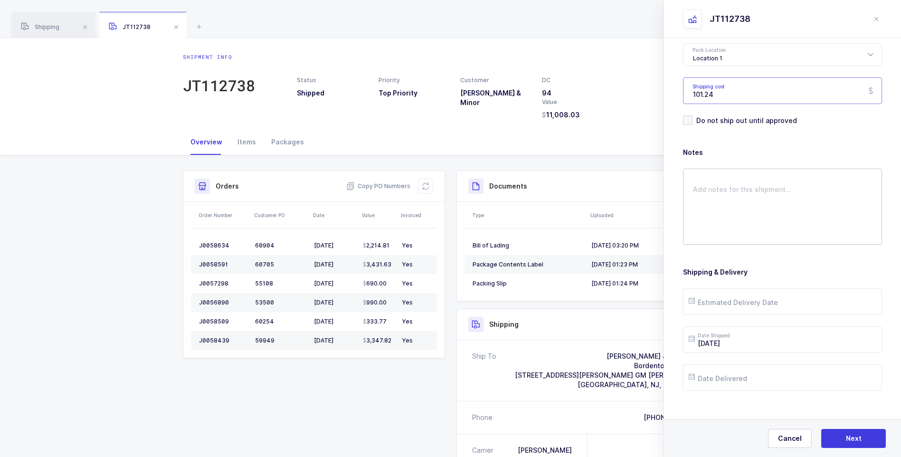
scroll to position [109, 0]
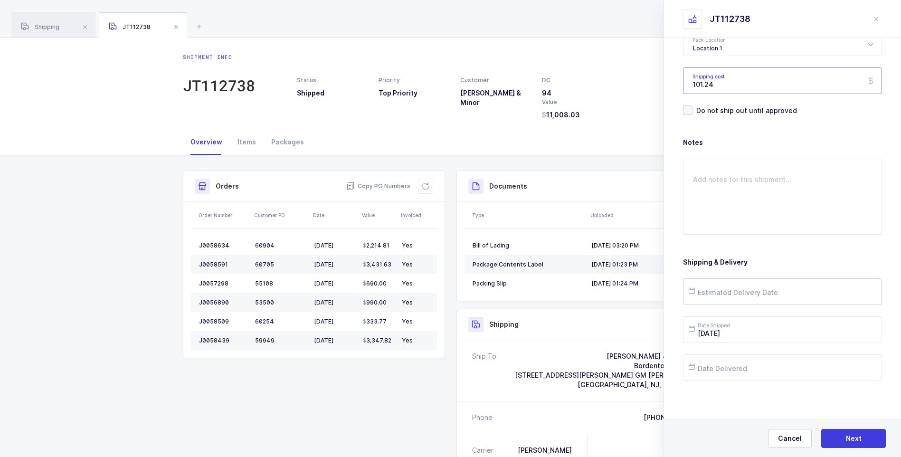
type input "101.24"
click at [721, 288] on input "text" at bounding box center [782, 291] width 199 height 27
click at [797, 199] on span "19" at bounding box center [798, 201] width 11 height 11
type input "[DATE]"
click at [724, 364] on input "text" at bounding box center [782, 367] width 199 height 27
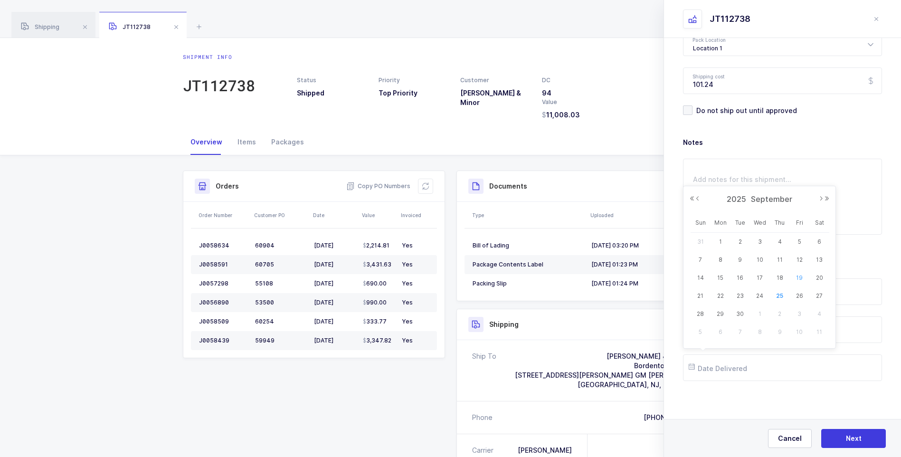
click at [798, 275] on span "19" at bounding box center [798, 277] width 11 height 11
type input "[DATE]"
click at [845, 432] on button "Next" at bounding box center [853, 438] width 65 height 19
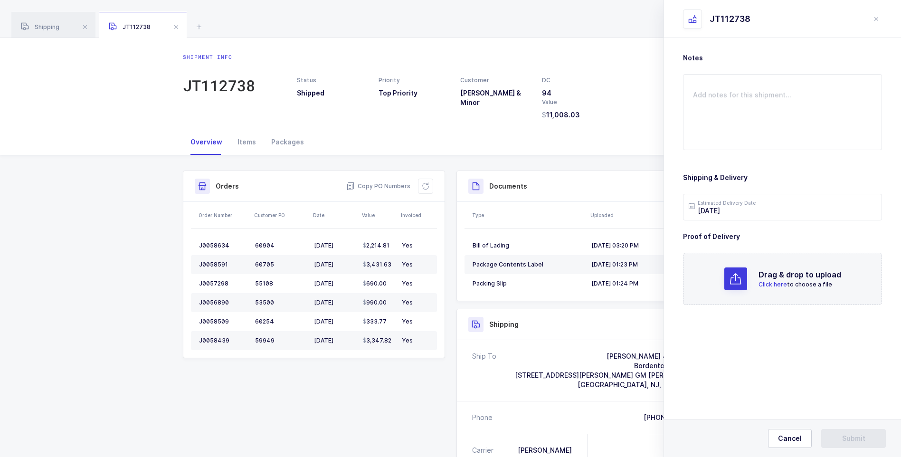
click at [771, 281] on span "Click here" at bounding box center [772, 284] width 28 height 7
click at [838, 440] on button "Submit" at bounding box center [853, 438] width 65 height 19
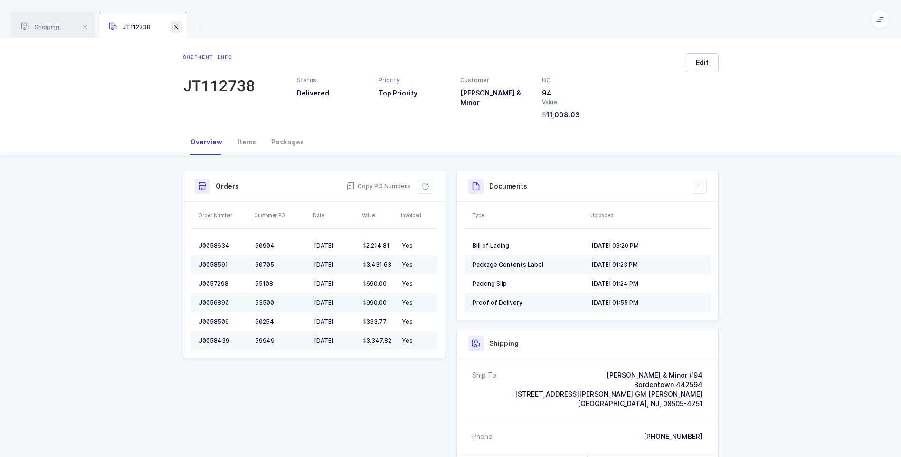
click at [178, 28] on span at bounding box center [175, 26] width 11 height 11
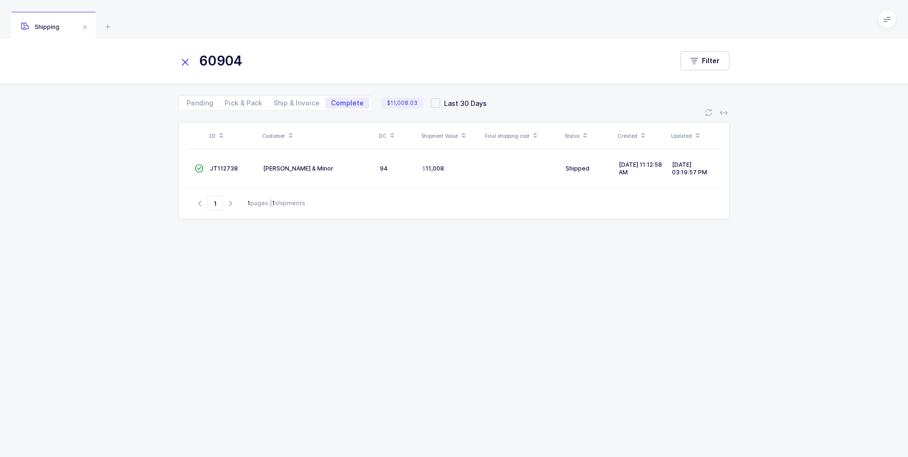
click at [190, 58] on icon at bounding box center [185, 62] width 13 height 13
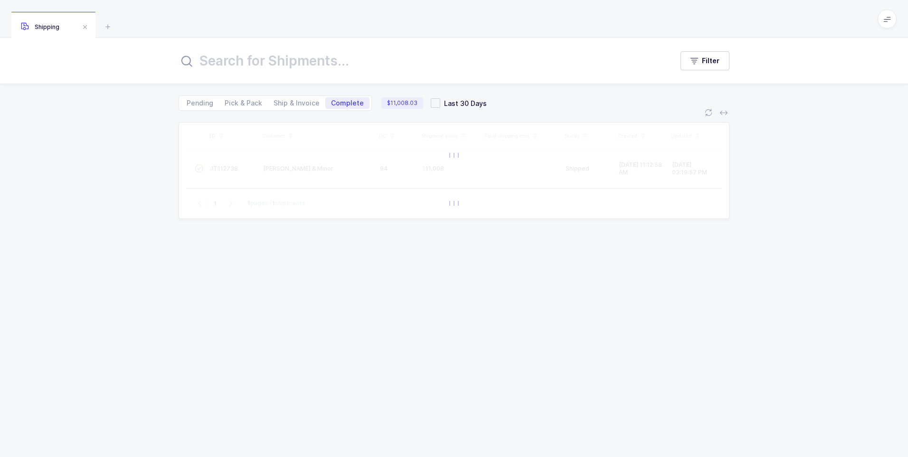
click at [211, 61] on input "text" at bounding box center [420, 60] width 483 height 23
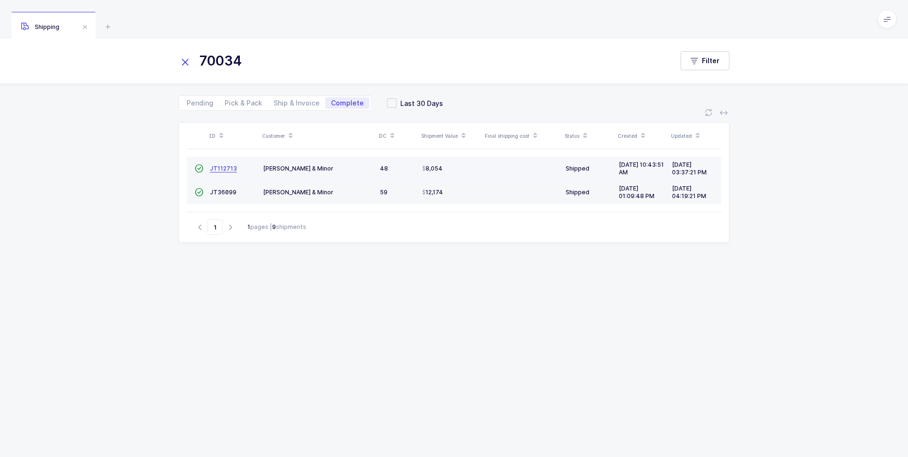
type input "70034"
click at [213, 168] on span "JT112713" at bounding box center [223, 168] width 27 height 7
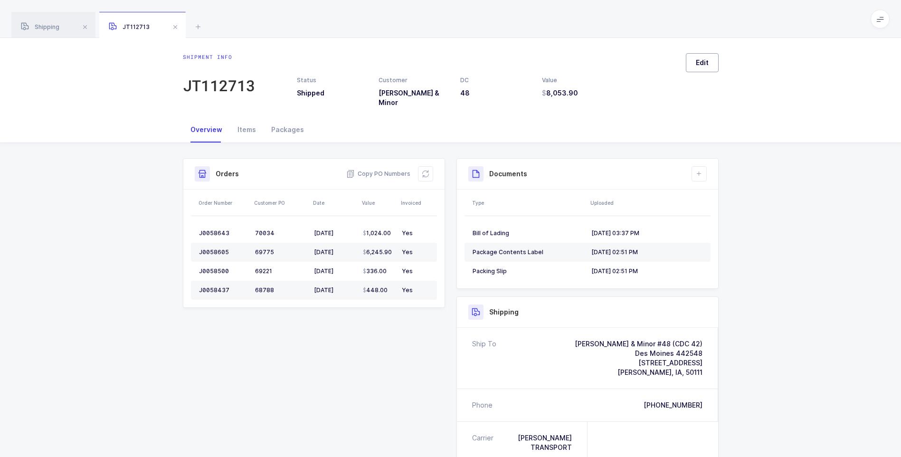
click at [710, 57] on button "Edit" at bounding box center [702, 62] width 33 height 19
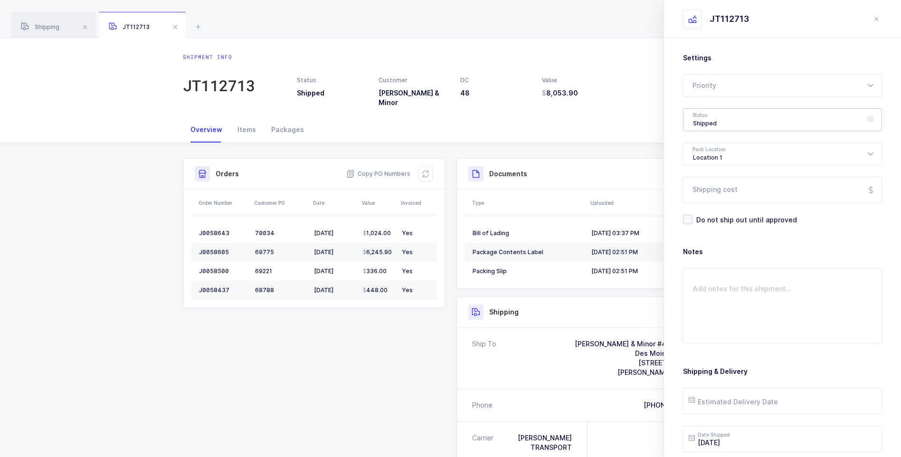
click at [705, 118] on div "Shipped" at bounding box center [782, 119] width 199 height 23
click at [698, 210] on span "Delivered" at bounding box center [709, 207] width 32 height 8
type input "Delivered"
click at [705, 195] on input "Shipping cost" at bounding box center [782, 190] width 199 height 27
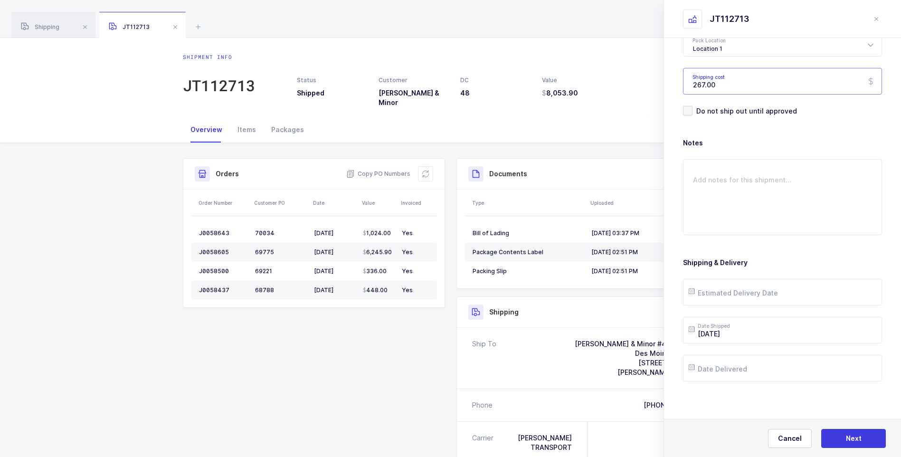
scroll to position [109, 0]
type input "267.00"
click at [724, 292] on input "text" at bounding box center [782, 291] width 199 height 27
click at [743, 203] on span "16" at bounding box center [739, 201] width 11 height 11
type input "[DATE]"
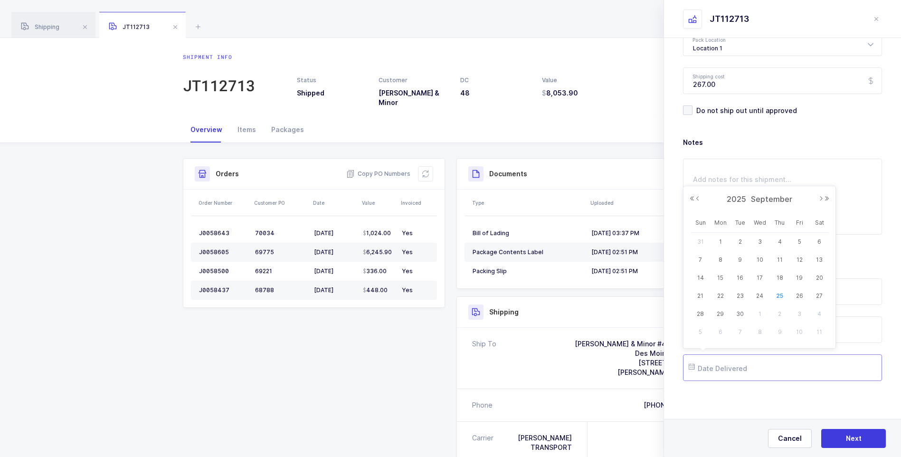
click at [728, 365] on input "text" at bounding box center [782, 367] width 199 height 27
click at [739, 278] on span "16" at bounding box center [739, 277] width 11 height 11
type input "[DATE]"
click at [845, 440] on button "Next" at bounding box center [853, 438] width 65 height 19
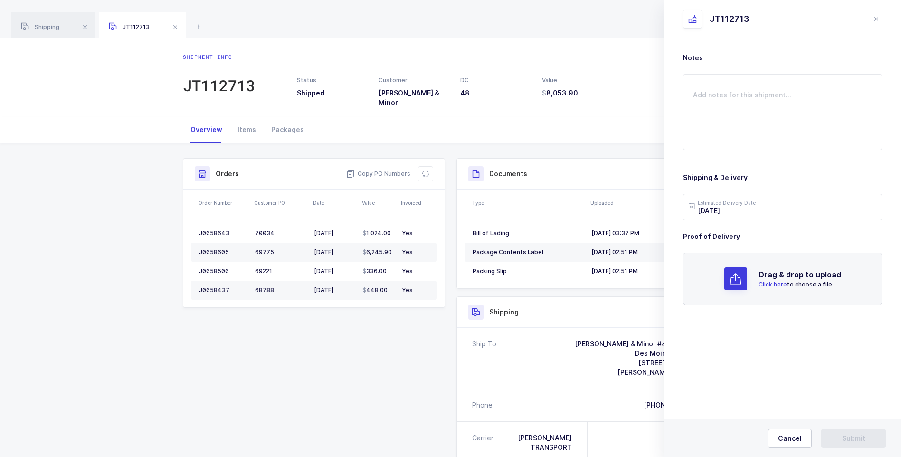
scroll to position [0, 0]
click at [759, 279] on div "Drag & drop to upload Click here to choose a file" at bounding box center [782, 279] width 199 height 52
click at [848, 433] on button "Submit" at bounding box center [853, 438] width 65 height 19
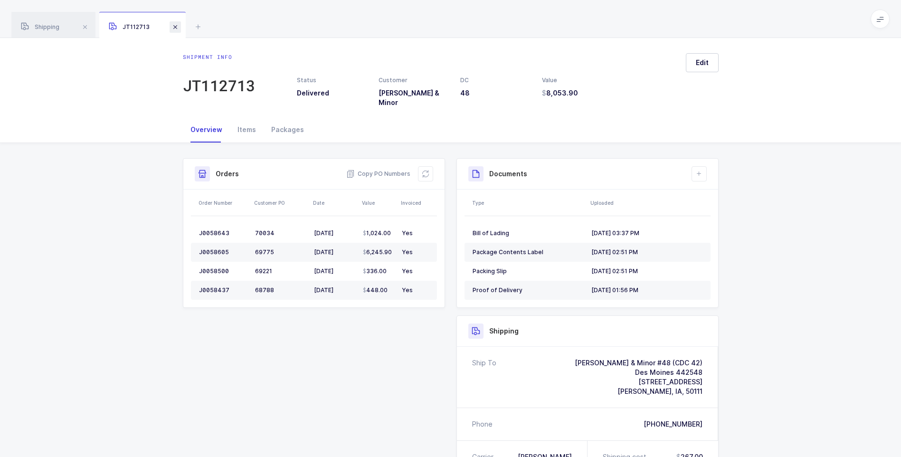
click at [178, 30] on span at bounding box center [175, 26] width 11 height 11
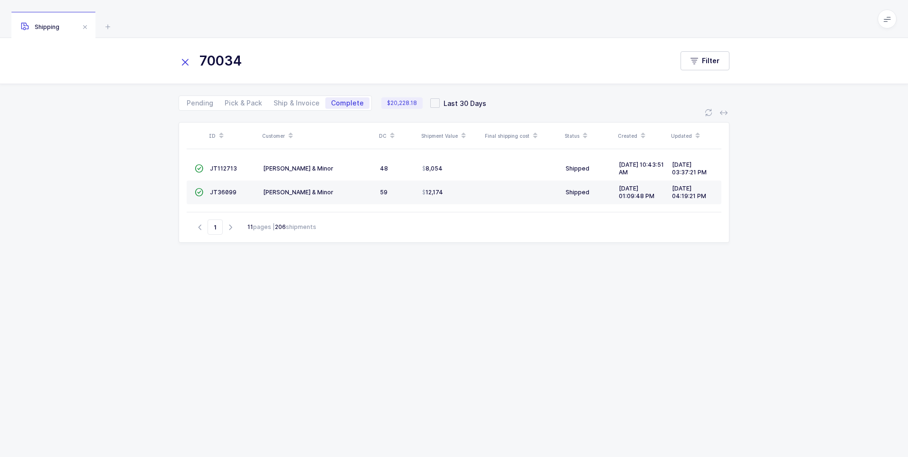
click at [183, 60] on icon at bounding box center [185, 62] width 13 height 13
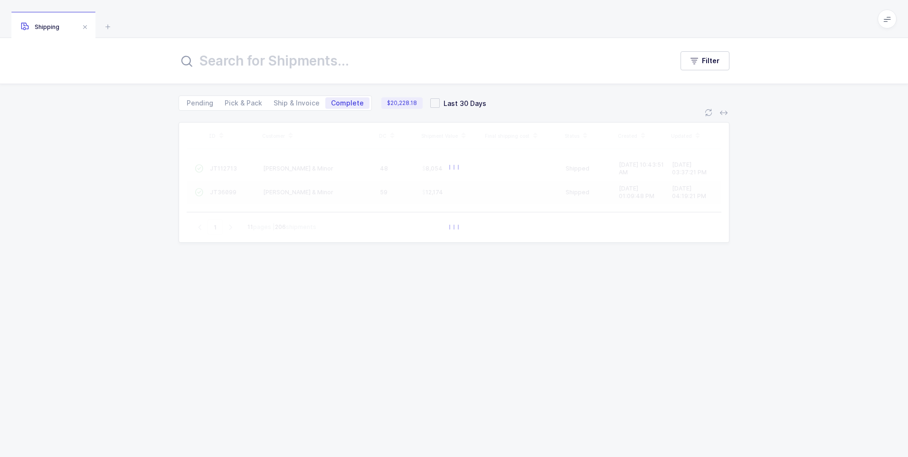
click at [196, 60] on input "text" at bounding box center [420, 60] width 483 height 23
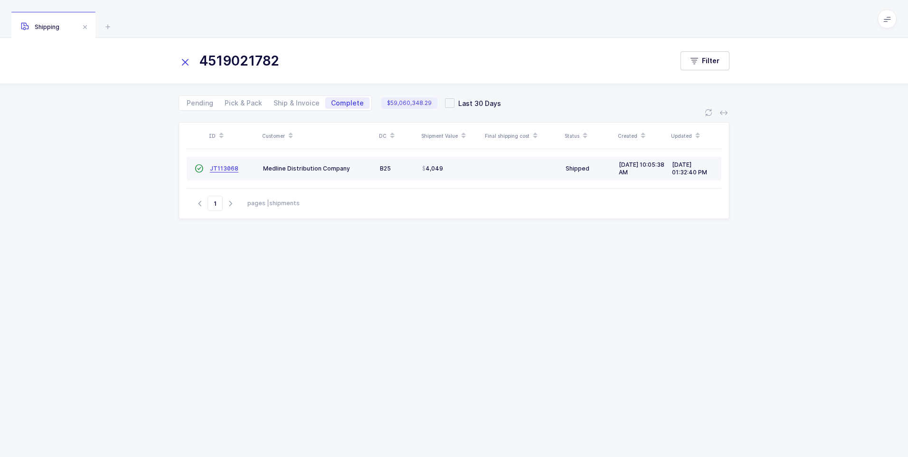
type input "4519021782"
click at [213, 170] on span "JT113068" at bounding box center [224, 168] width 28 height 7
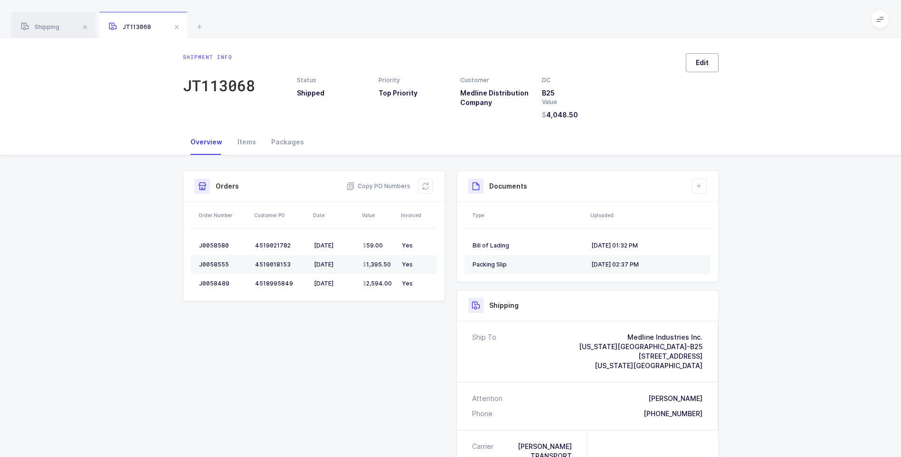
click at [696, 63] on span "Edit" at bounding box center [702, 62] width 13 height 9
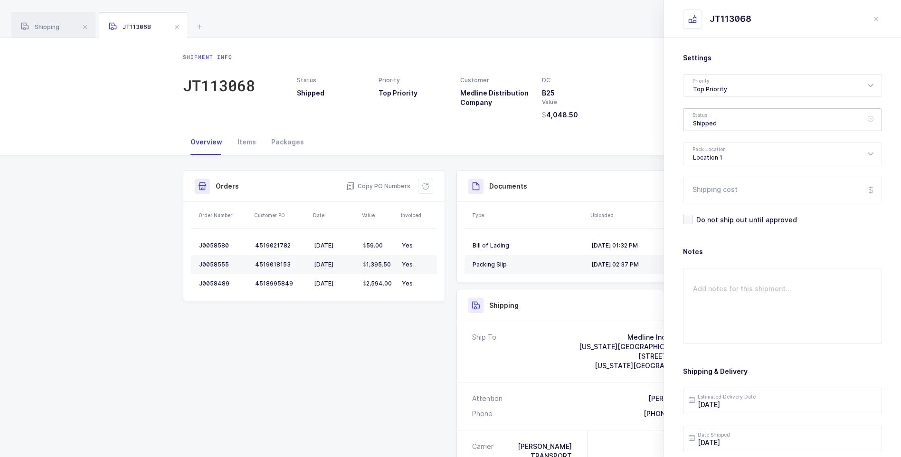
click at [712, 121] on div "Shipped" at bounding box center [782, 119] width 199 height 23
click at [699, 205] on span "Delivered" at bounding box center [709, 207] width 32 height 8
type input "Delivered"
click at [706, 182] on input "Shipping cost" at bounding box center [782, 190] width 199 height 27
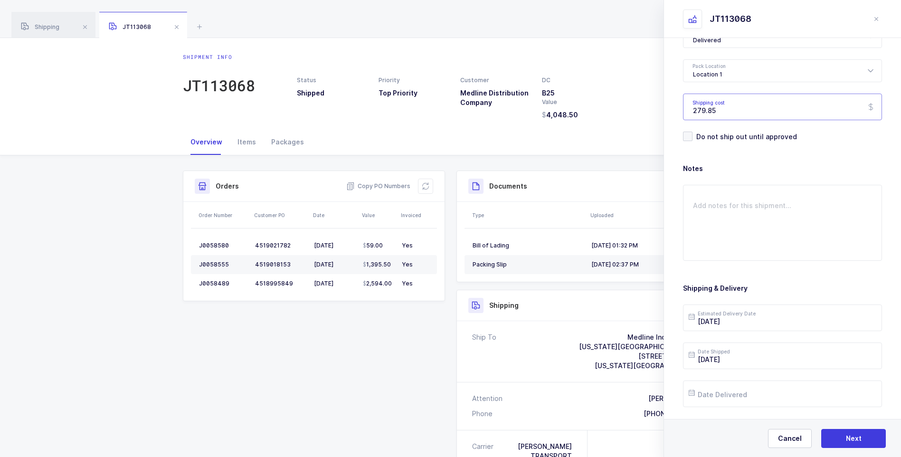
scroll to position [109, 0]
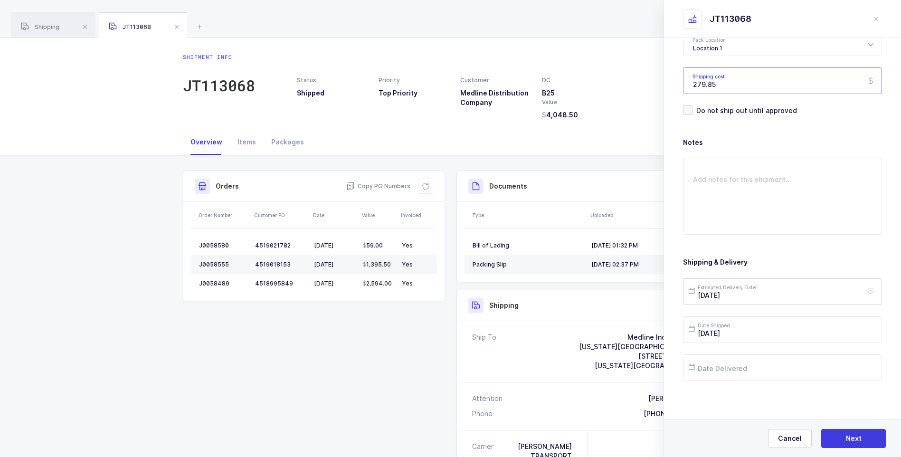
type input "279.85"
click at [755, 299] on input "[DATE]" at bounding box center [782, 291] width 199 height 27
click at [718, 204] on span "15" at bounding box center [720, 201] width 11 height 11
type input "[DATE]"
click at [738, 370] on input "text" at bounding box center [782, 367] width 199 height 27
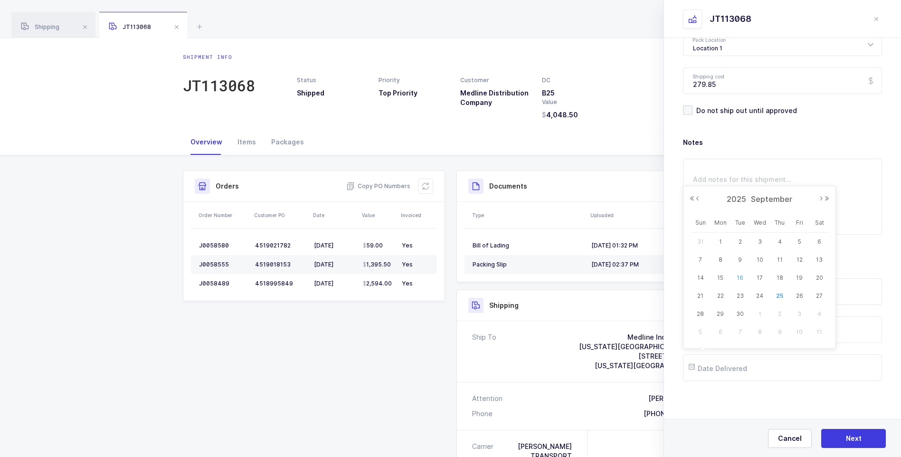
click at [743, 276] on span "16" at bounding box center [739, 277] width 11 height 11
type input "[DATE]"
click at [847, 437] on span "Next" at bounding box center [854, 438] width 16 height 9
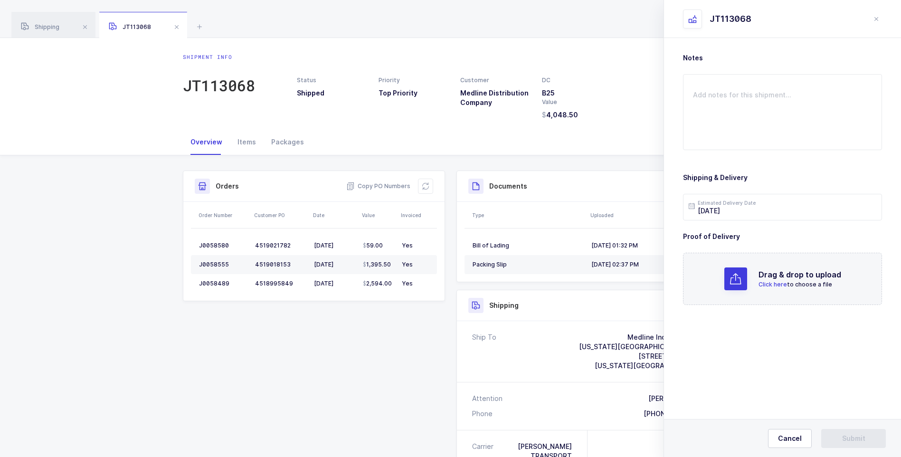
click at [773, 280] on h2 "Drag & drop to upload" at bounding box center [799, 274] width 83 height 11
click at [854, 437] on span "Submit" at bounding box center [853, 438] width 23 height 9
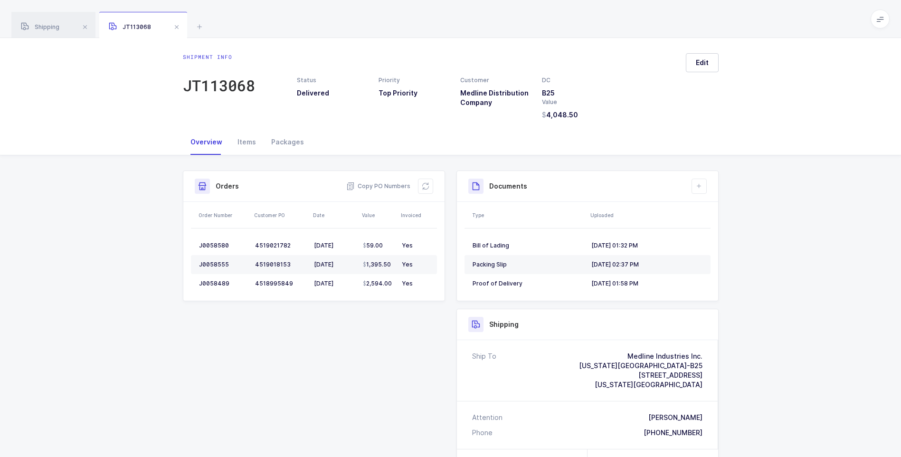
click at [177, 26] on span at bounding box center [176, 26] width 11 height 11
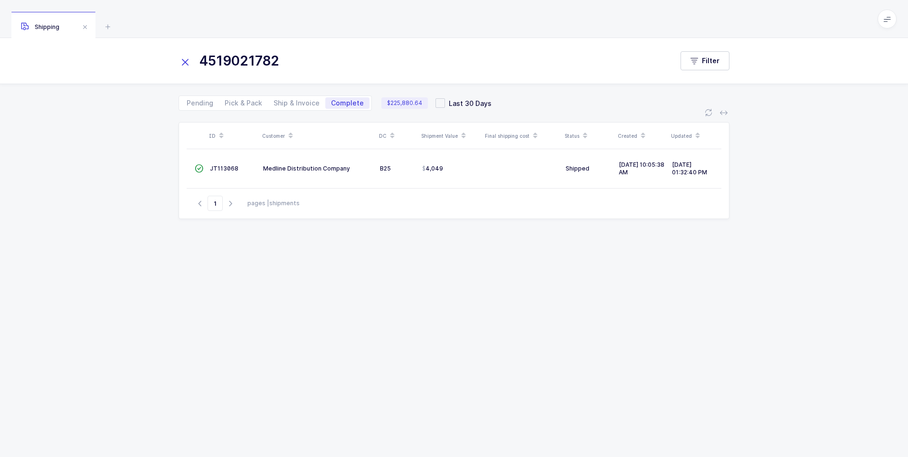
click at [186, 59] on icon at bounding box center [185, 62] width 13 height 13
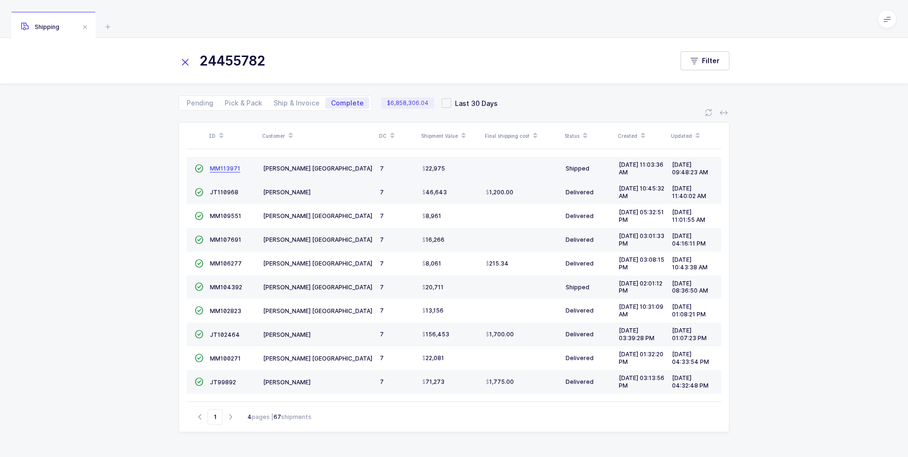
type input "24455782"
click at [225, 172] on link "MM113971" at bounding box center [225, 169] width 30 height 8
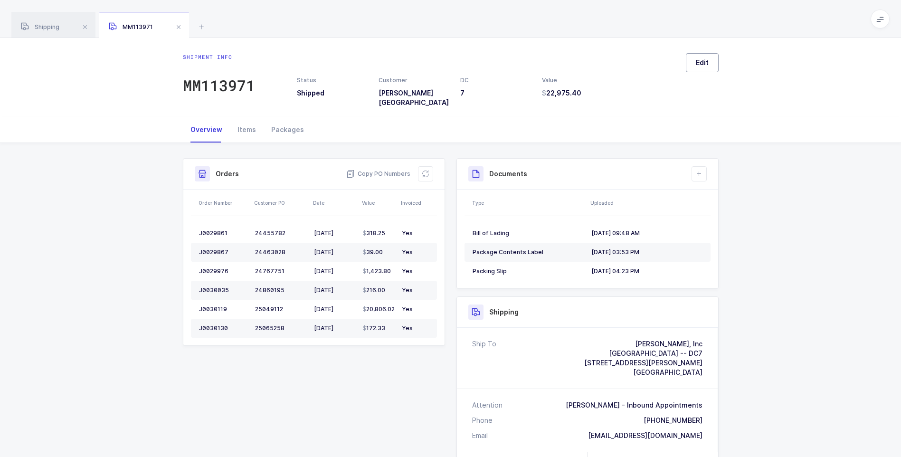
click at [700, 60] on span "Edit" at bounding box center [702, 62] width 13 height 9
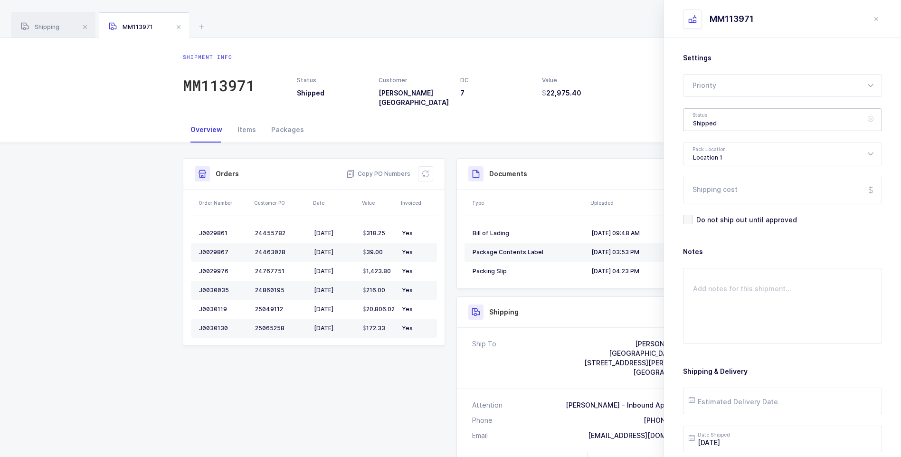
click at [714, 123] on div "Shipped" at bounding box center [782, 119] width 199 height 23
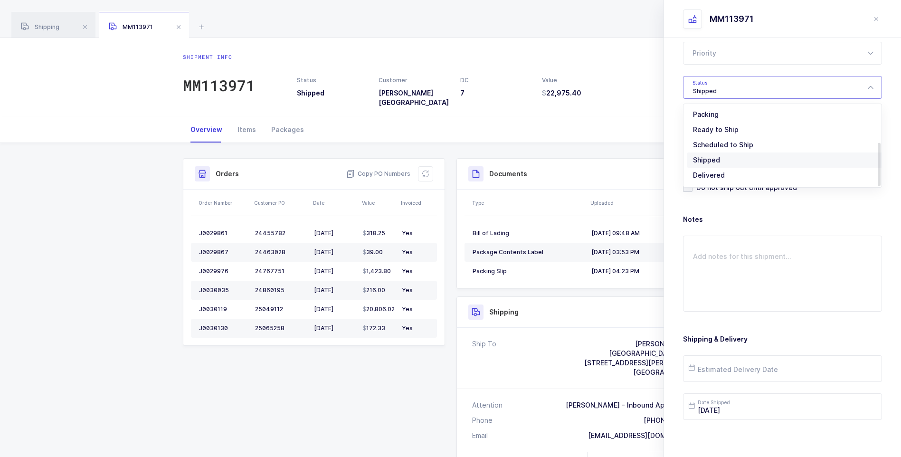
scroll to position [47, 0]
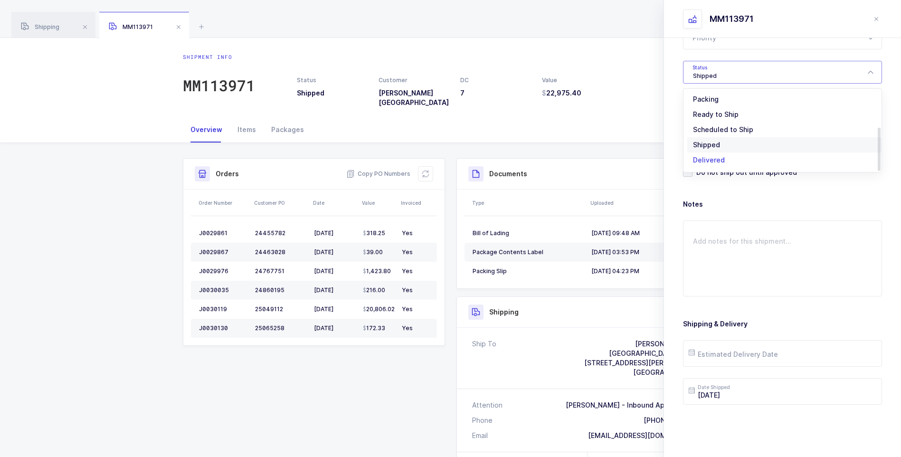
click at [707, 161] on span "Delivered" at bounding box center [709, 160] width 32 height 8
type input "Delivered"
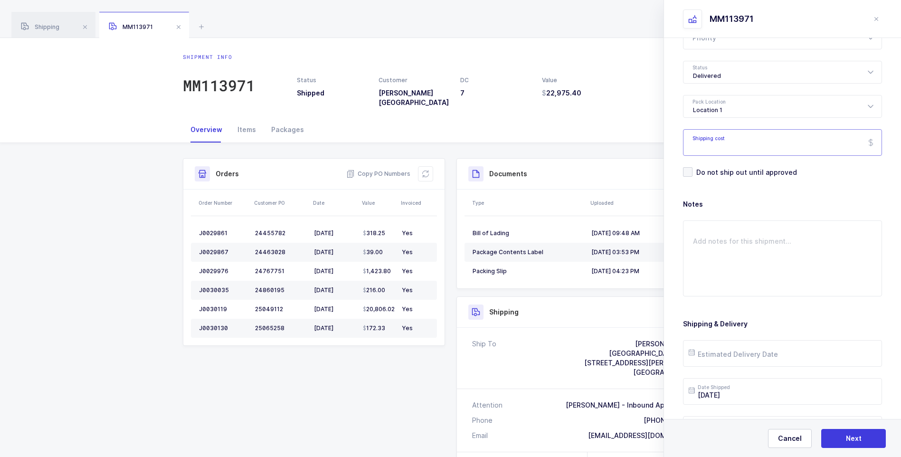
click at [728, 142] on input "Shipping cost" at bounding box center [782, 142] width 199 height 27
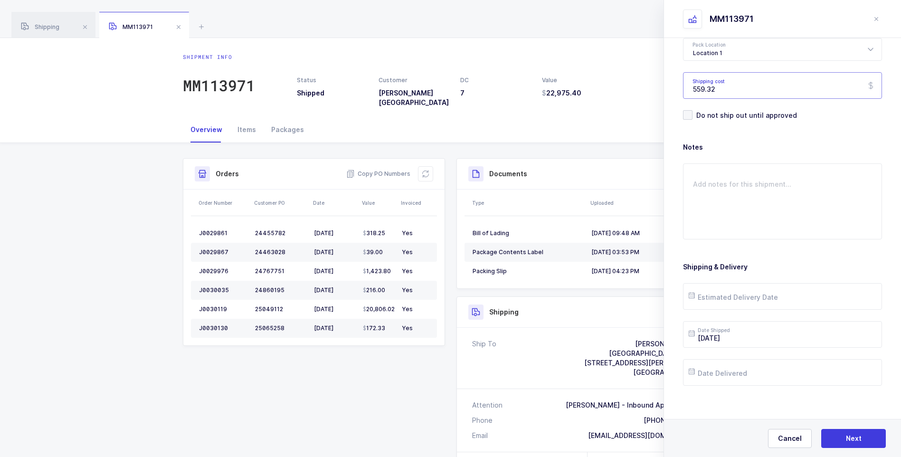
scroll to position [109, 0]
type input "559.32"
click at [745, 291] on input "text" at bounding box center [782, 291] width 199 height 27
click at [759, 219] on span "24" at bounding box center [759, 219] width 11 height 11
type input "[DATE]"
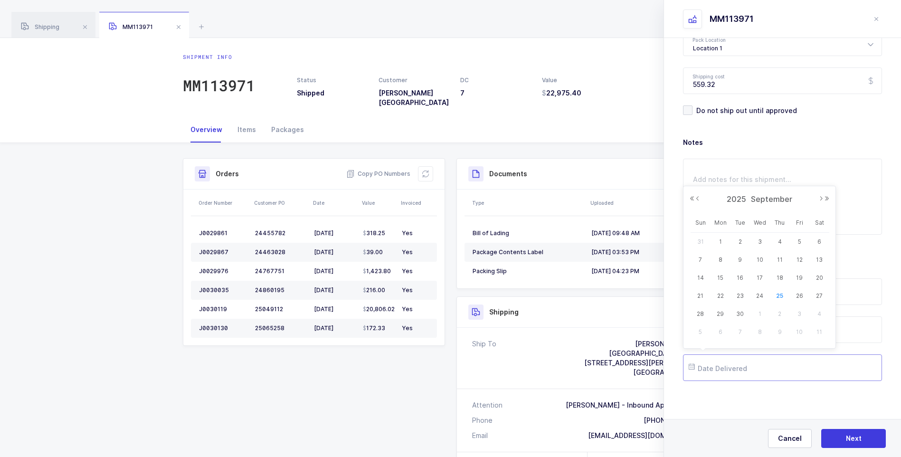
click at [739, 361] on input "text" at bounding box center [782, 367] width 199 height 27
click at [761, 297] on span "24" at bounding box center [759, 295] width 11 height 11
type input "[DATE]"
drag, startPoint x: 841, startPoint y: 437, endPoint x: 838, endPoint y: 429, distance: 8.6
click at [841, 436] on button "Next" at bounding box center [853, 438] width 65 height 19
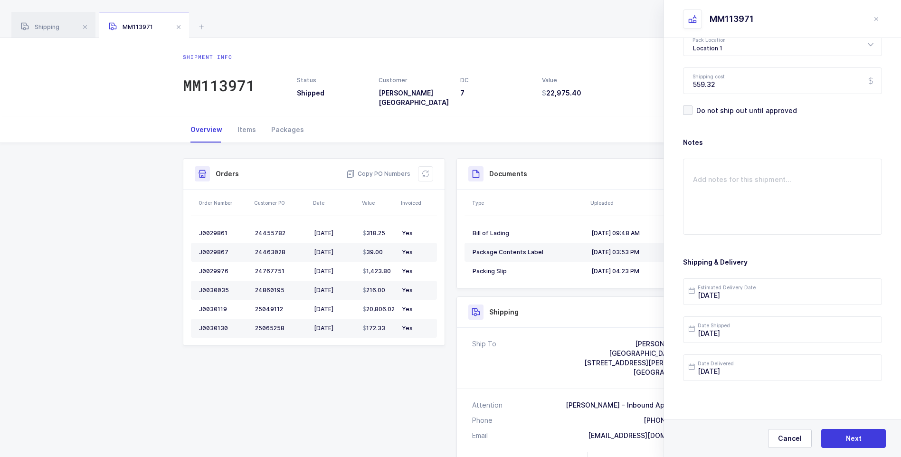
scroll to position [0, 0]
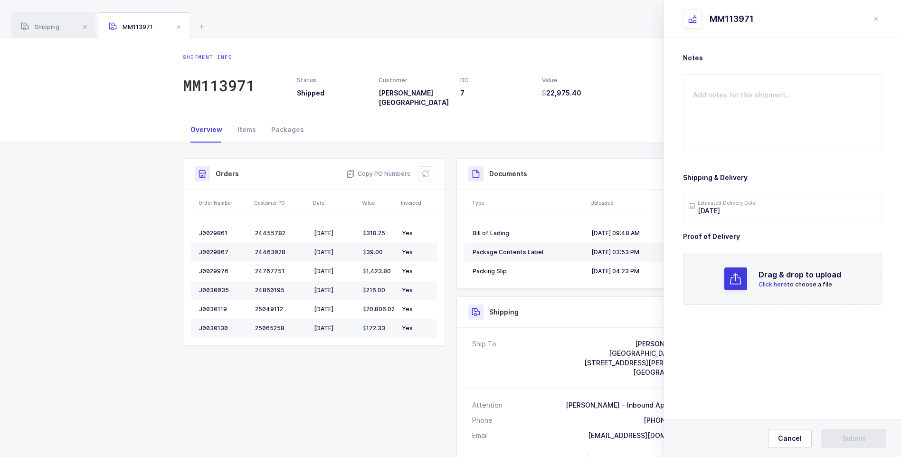
click at [768, 281] on span "Click here" at bounding box center [772, 284] width 28 height 7
click at [849, 433] on button "Submit" at bounding box center [853, 438] width 65 height 19
